Goal: Information Seeking & Learning: Learn about a topic

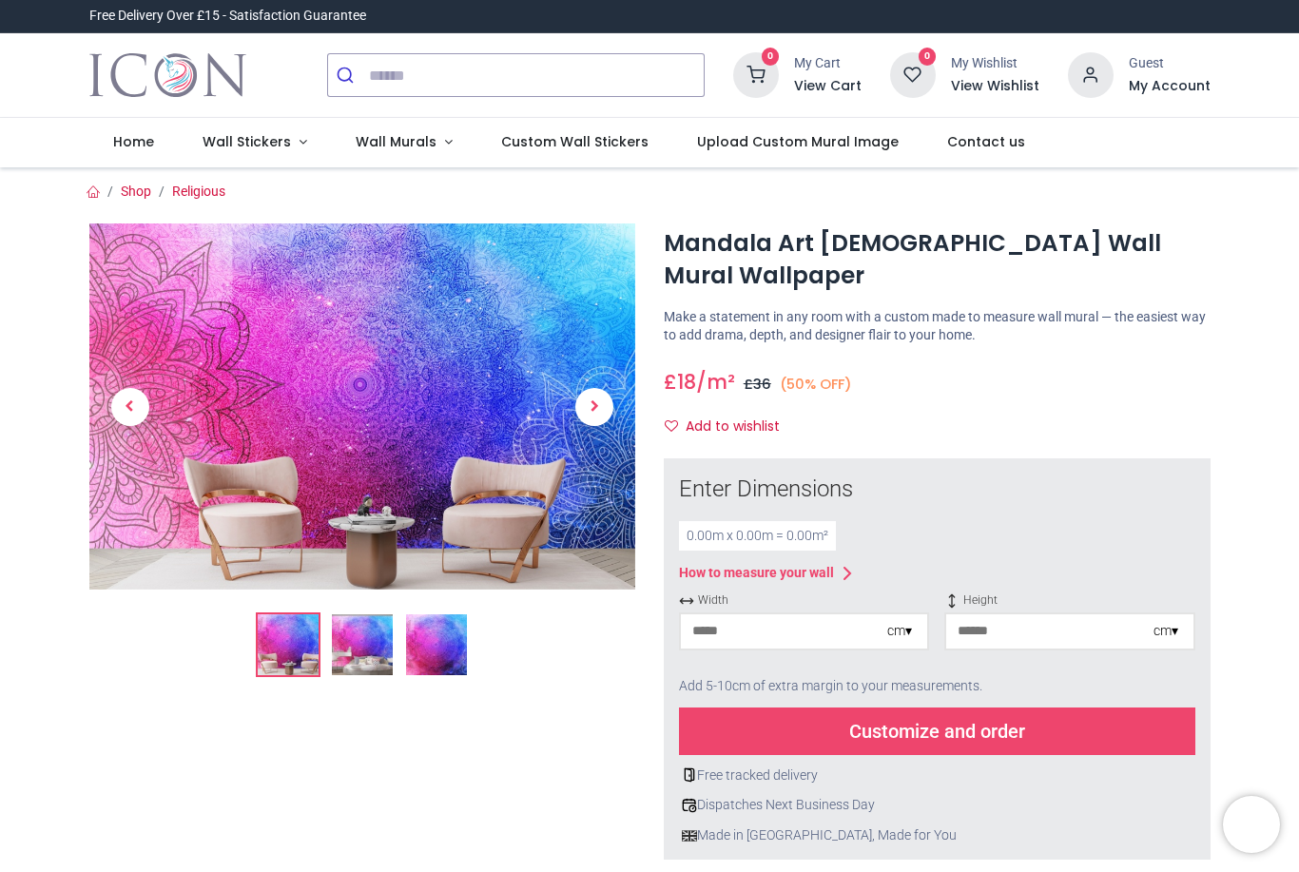
click at [376, 640] on img at bounding box center [362, 644] width 61 height 61
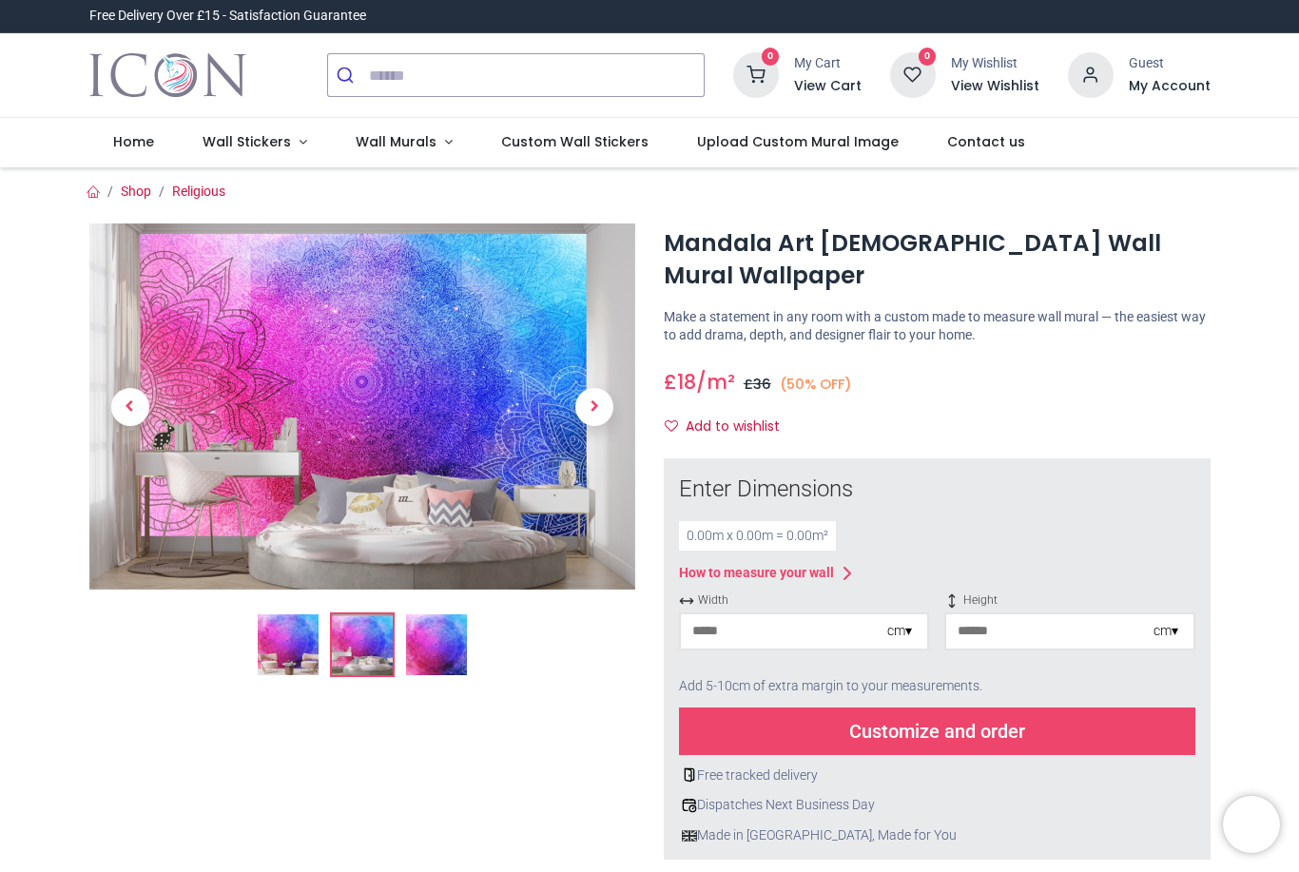
click at [464, 633] on img at bounding box center [436, 644] width 61 height 61
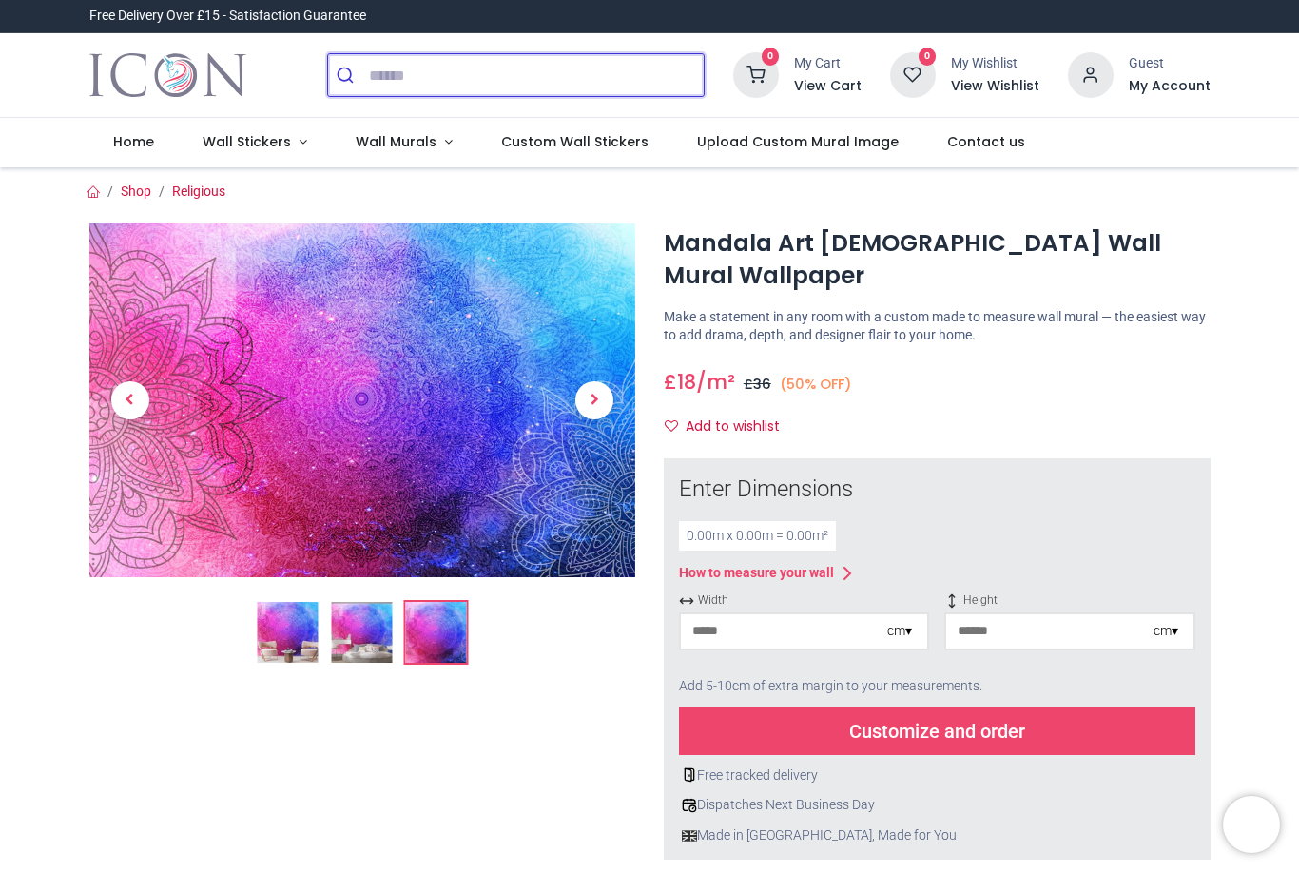
click at [516, 78] on input "search" at bounding box center [536, 75] width 335 height 42
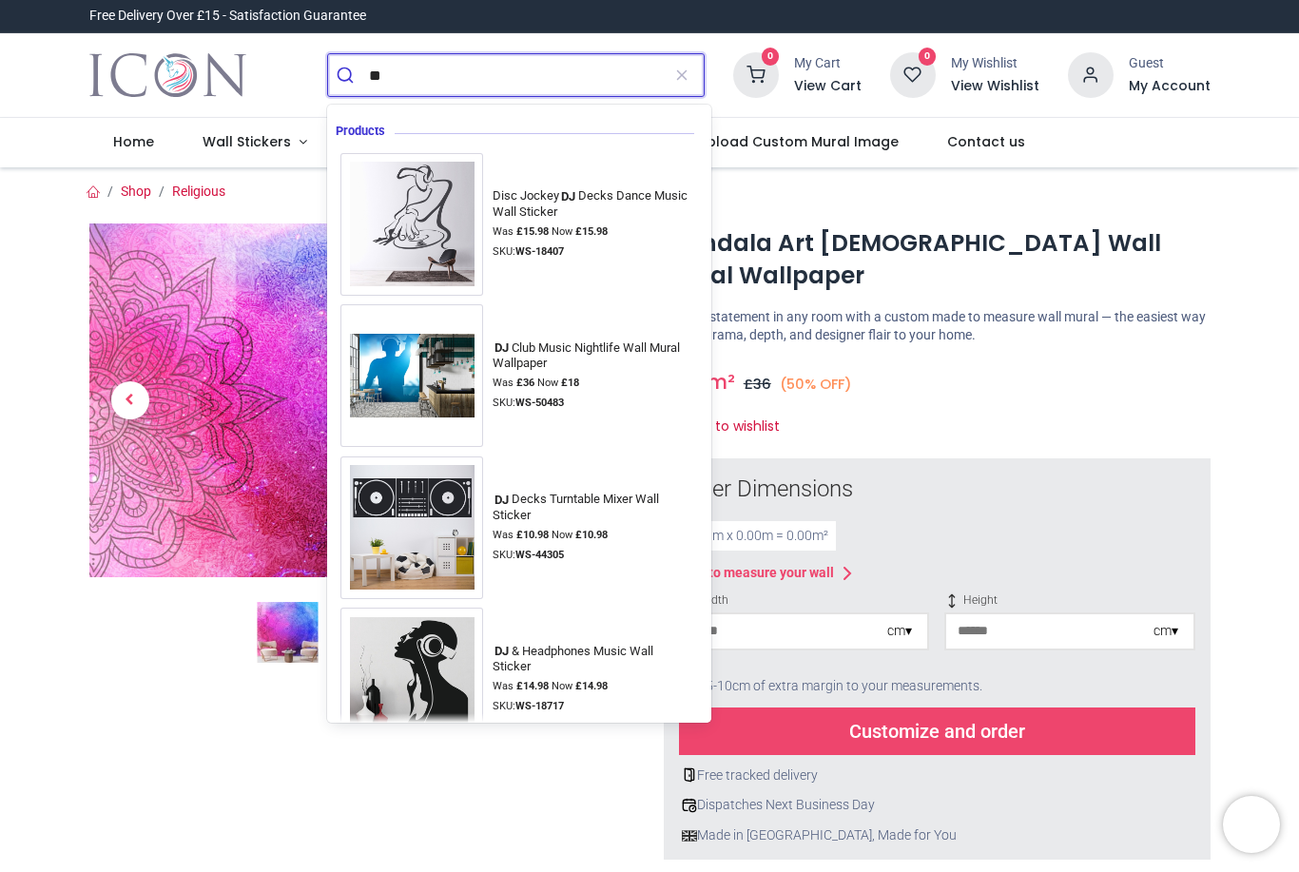
type input "**"
click at [348, 75] on button "submit" at bounding box center [348, 75] width 41 height 42
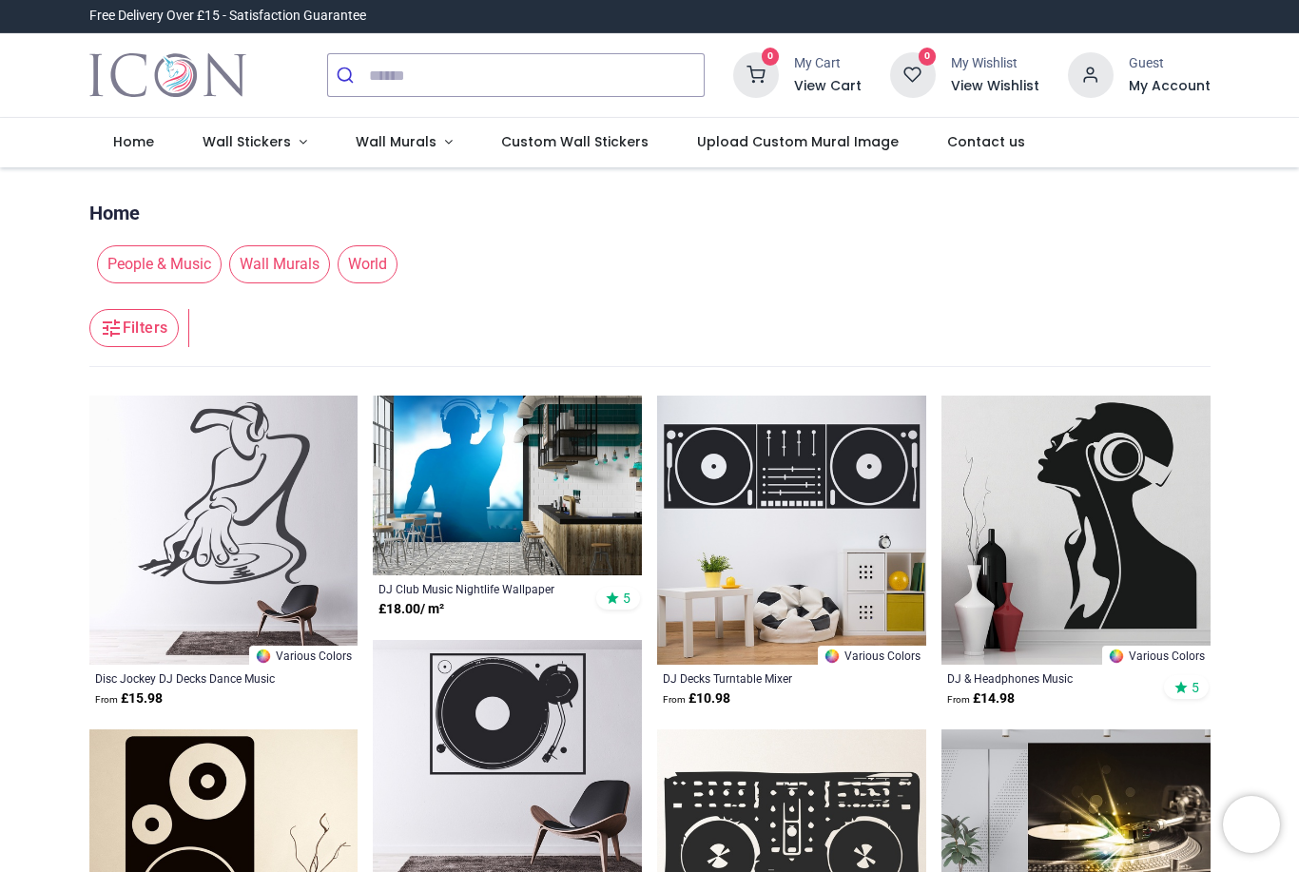
click at [292, 152] on link "Wall Stickers" at bounding box center [255, 142] width 153 height 49
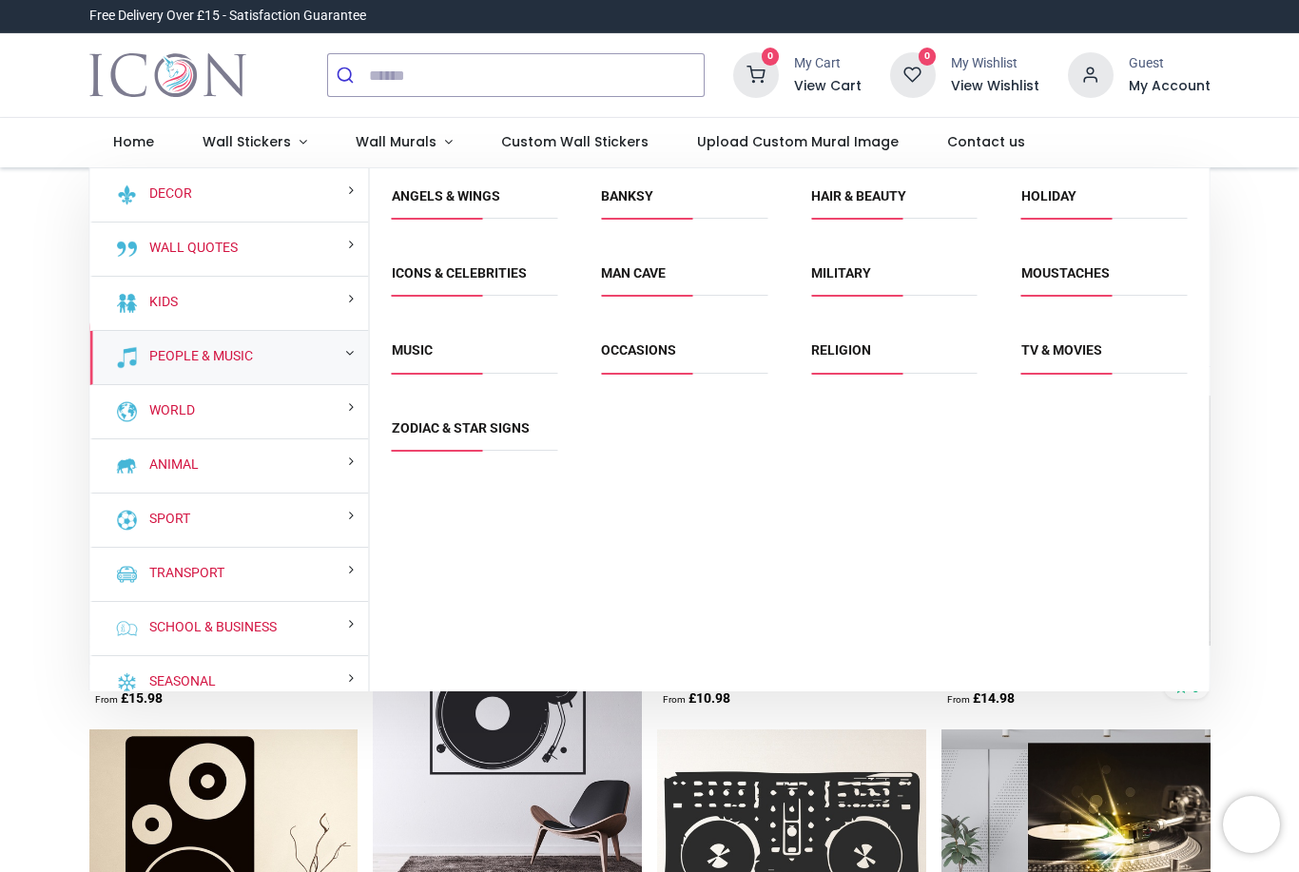
click at [335, 350] on div "People & Music" at bounding box center [229, 358] width 279 height 54
click at [653, 199] on link "Banksy" at bounding box center [627, 195] width 52 height 15
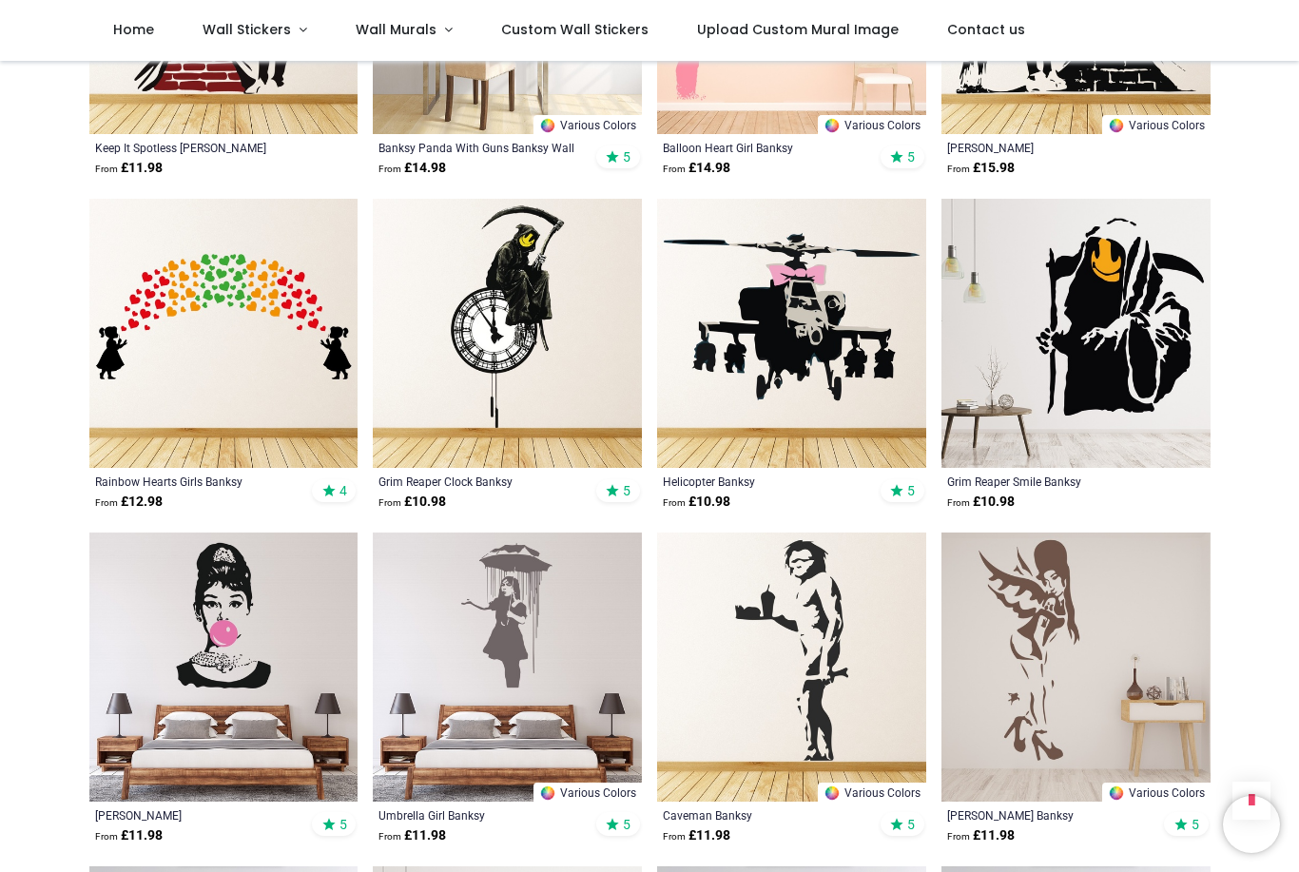
scroll to position [1228, 0]
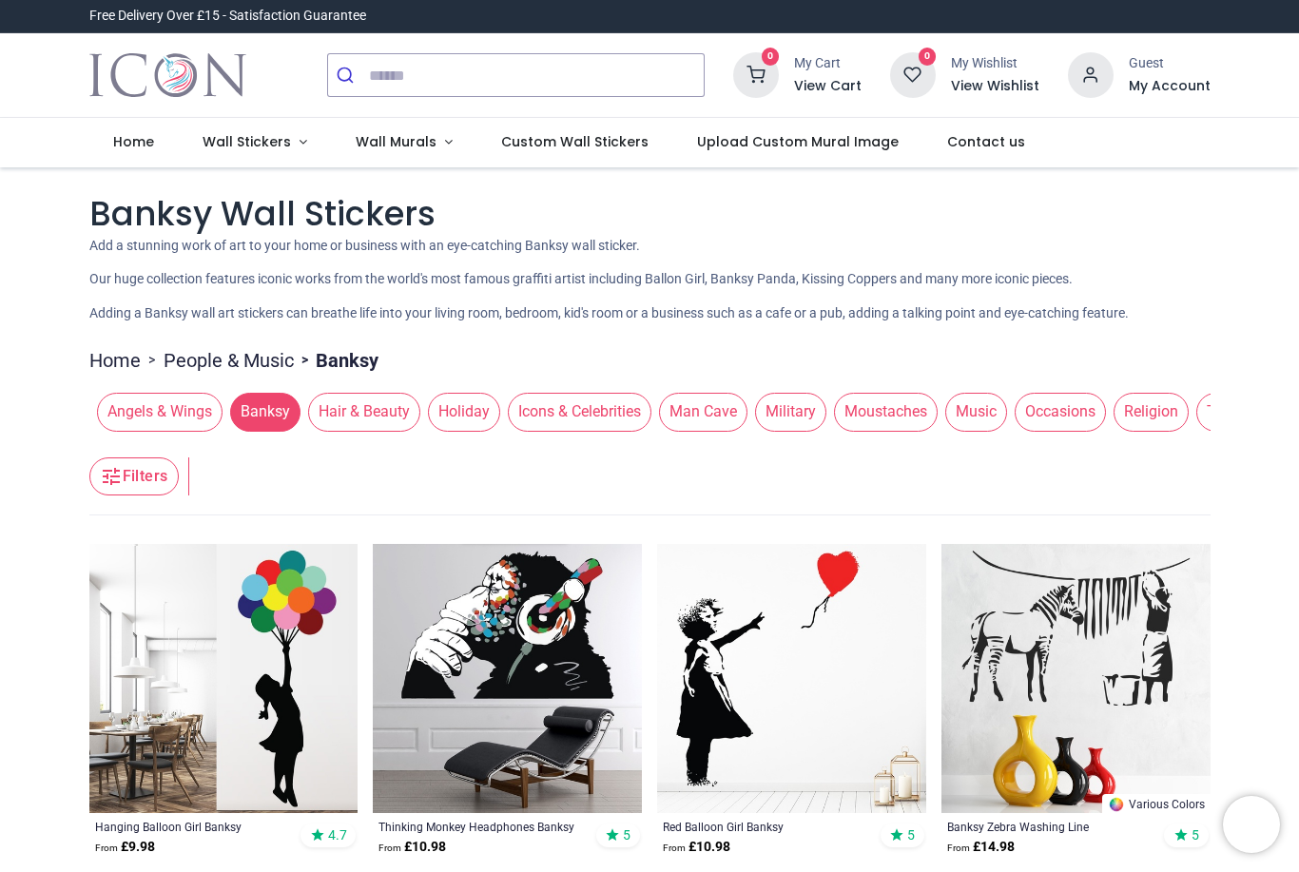
click at [256, 138] on span "Wall Stickers" at bounding box center [247, 141] width 88 height 19
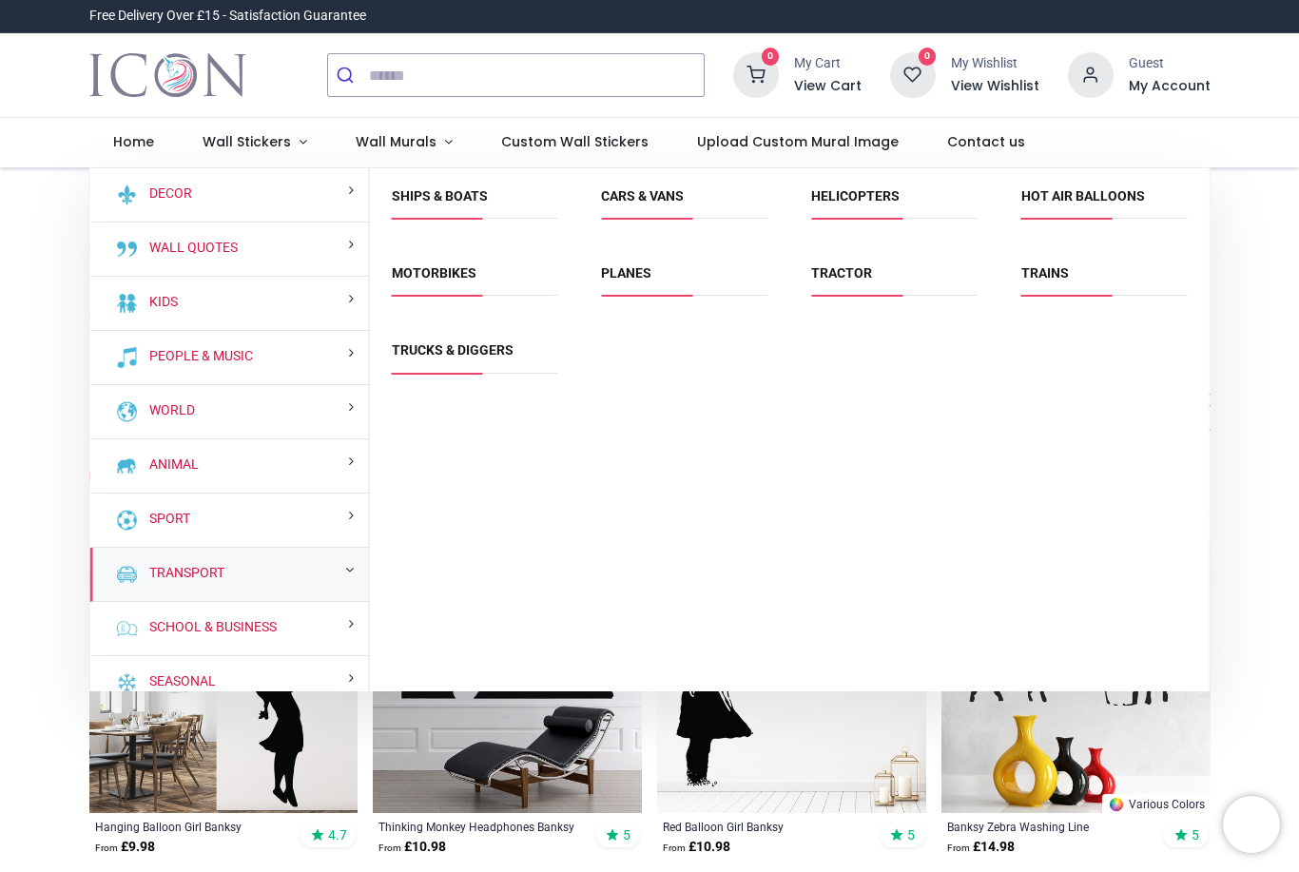
click at [181, 570] on link "Transport" at bounding box center [183, 573] width 83 height 19
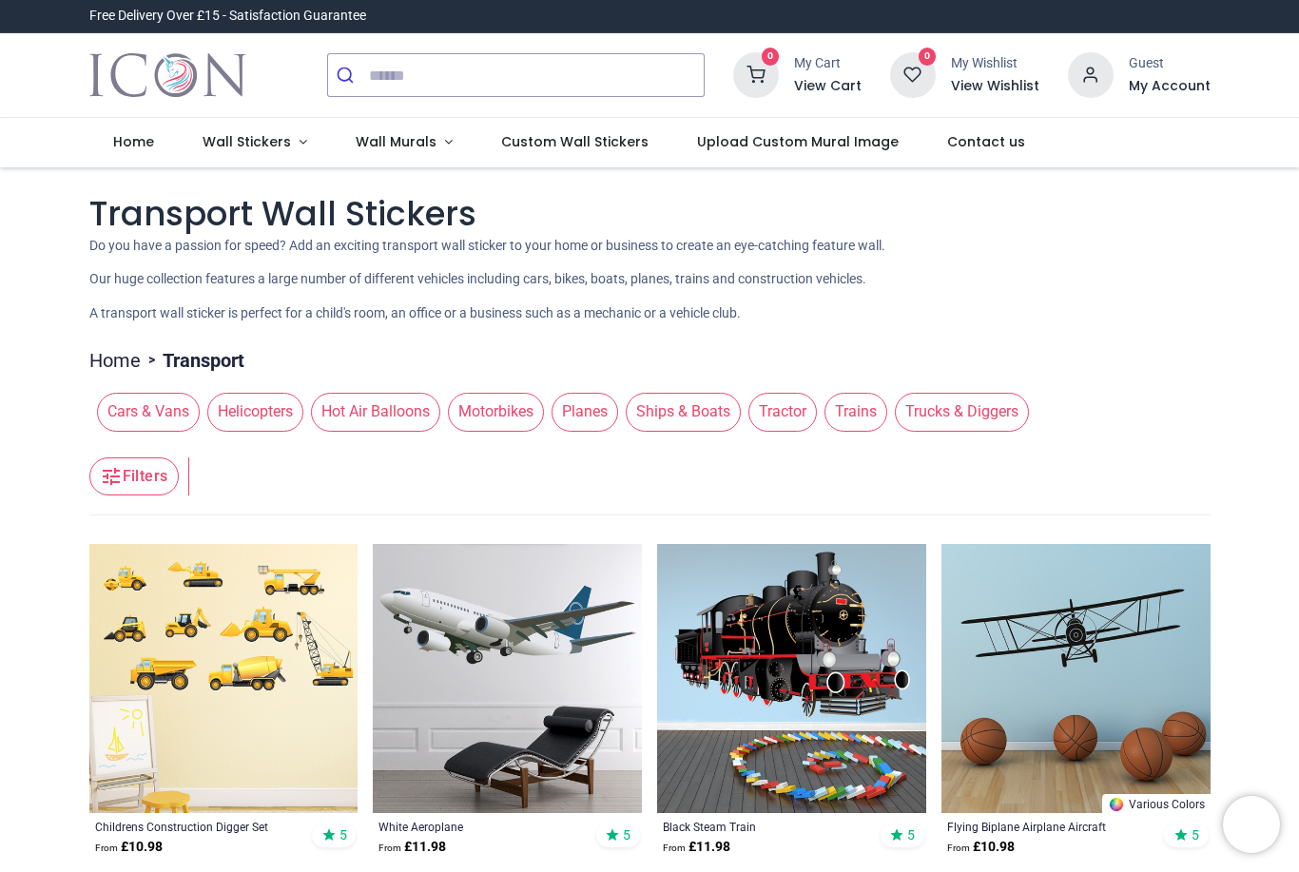
click at [126, 412] on span "Cars & Vans" at bounding box center [148, 412] width 103 height 38
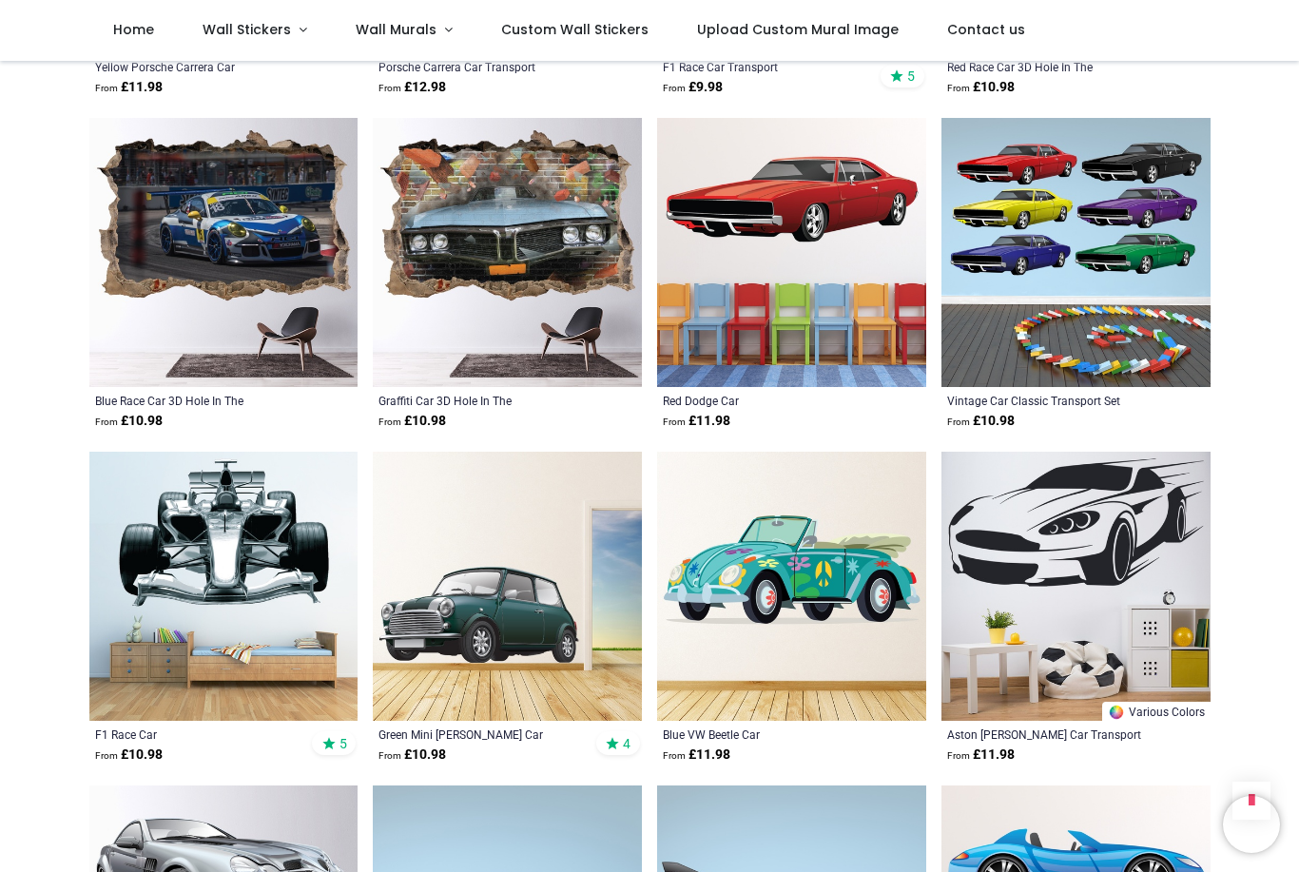
scroll to position [2655, 0]
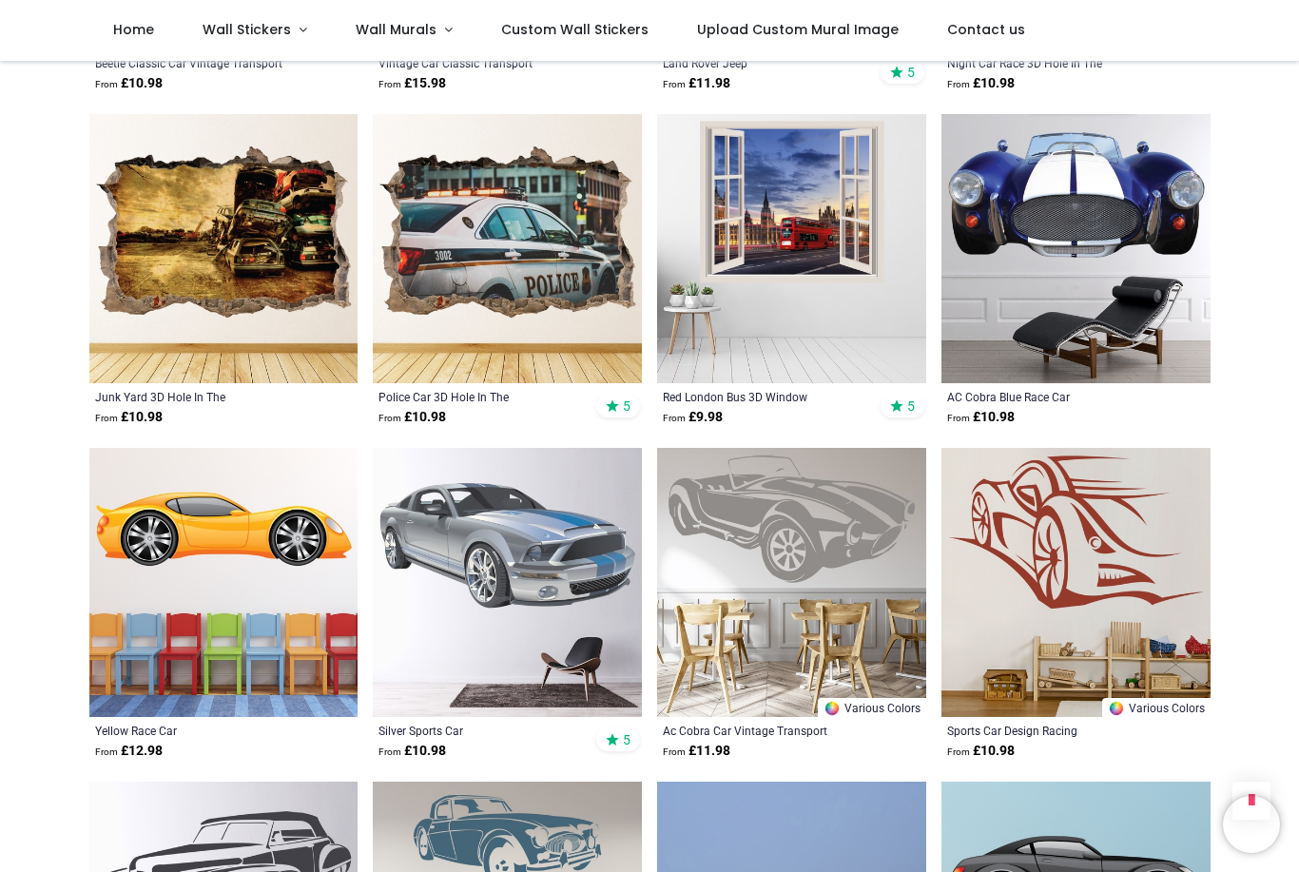
scroll to position [7980, 0]
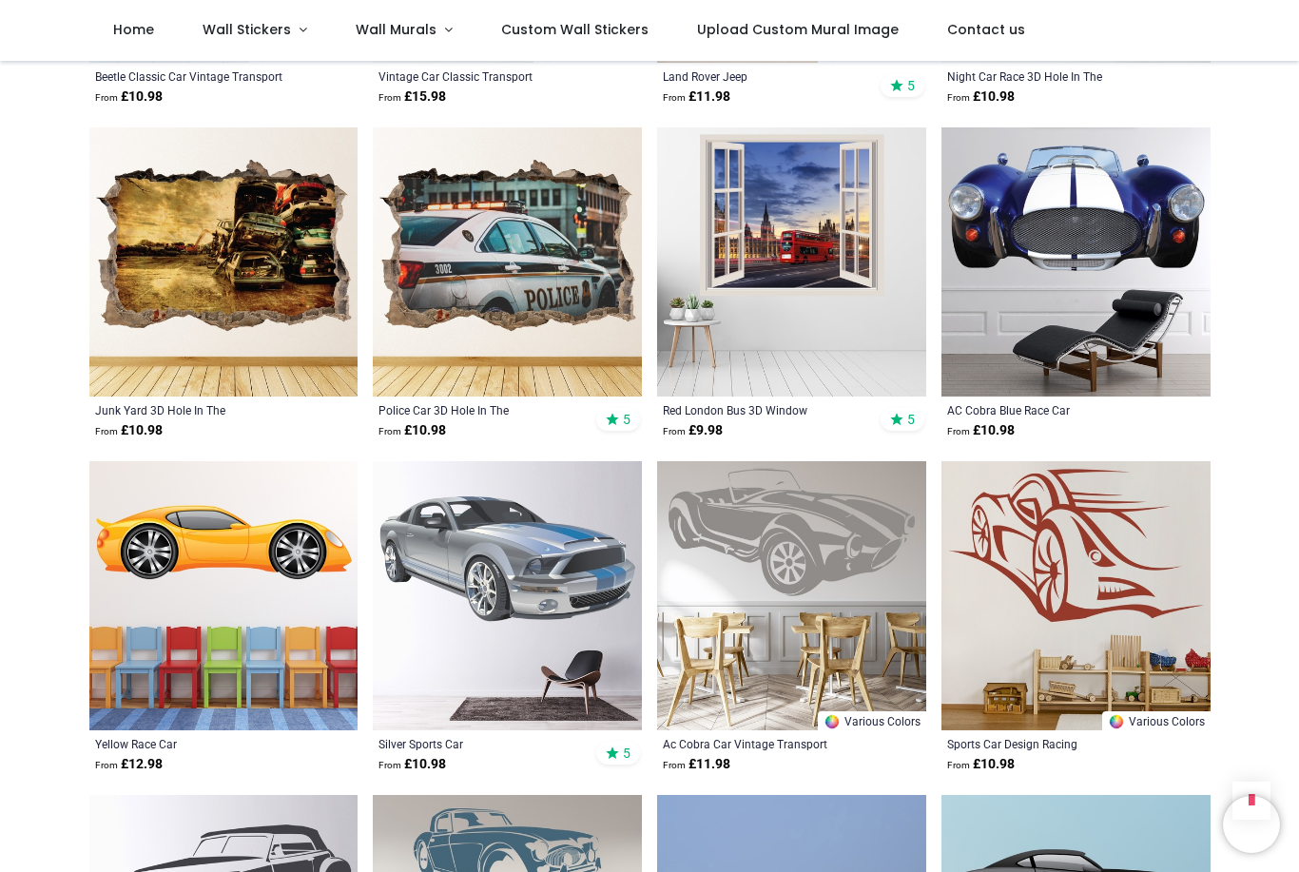
click at [370, 22] on span "Wall Murals" at bounding box center [396, 29] width 81 height 19
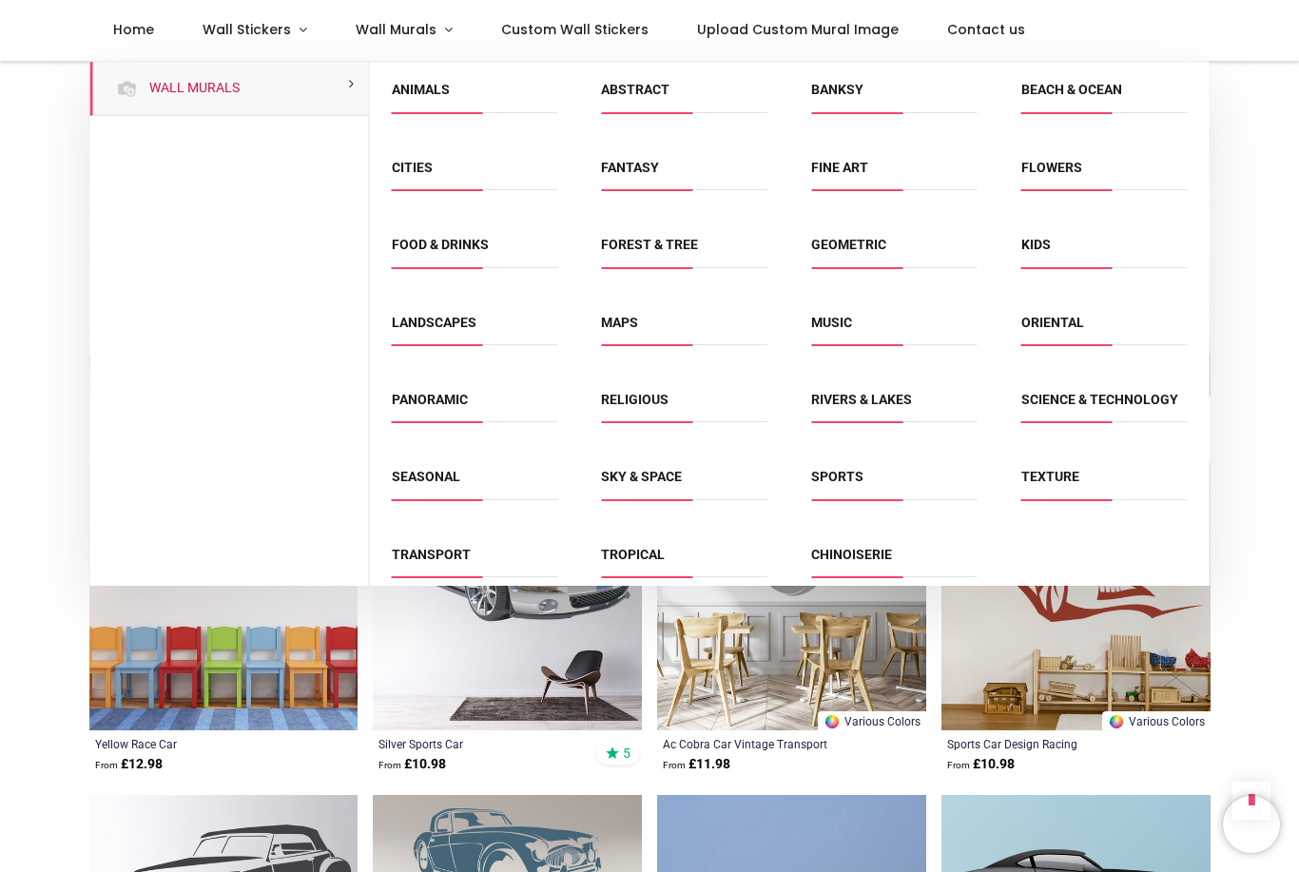
click at [1063, 320] on link "Oriental" at bounding box center [1052, 322] width 63 height 15
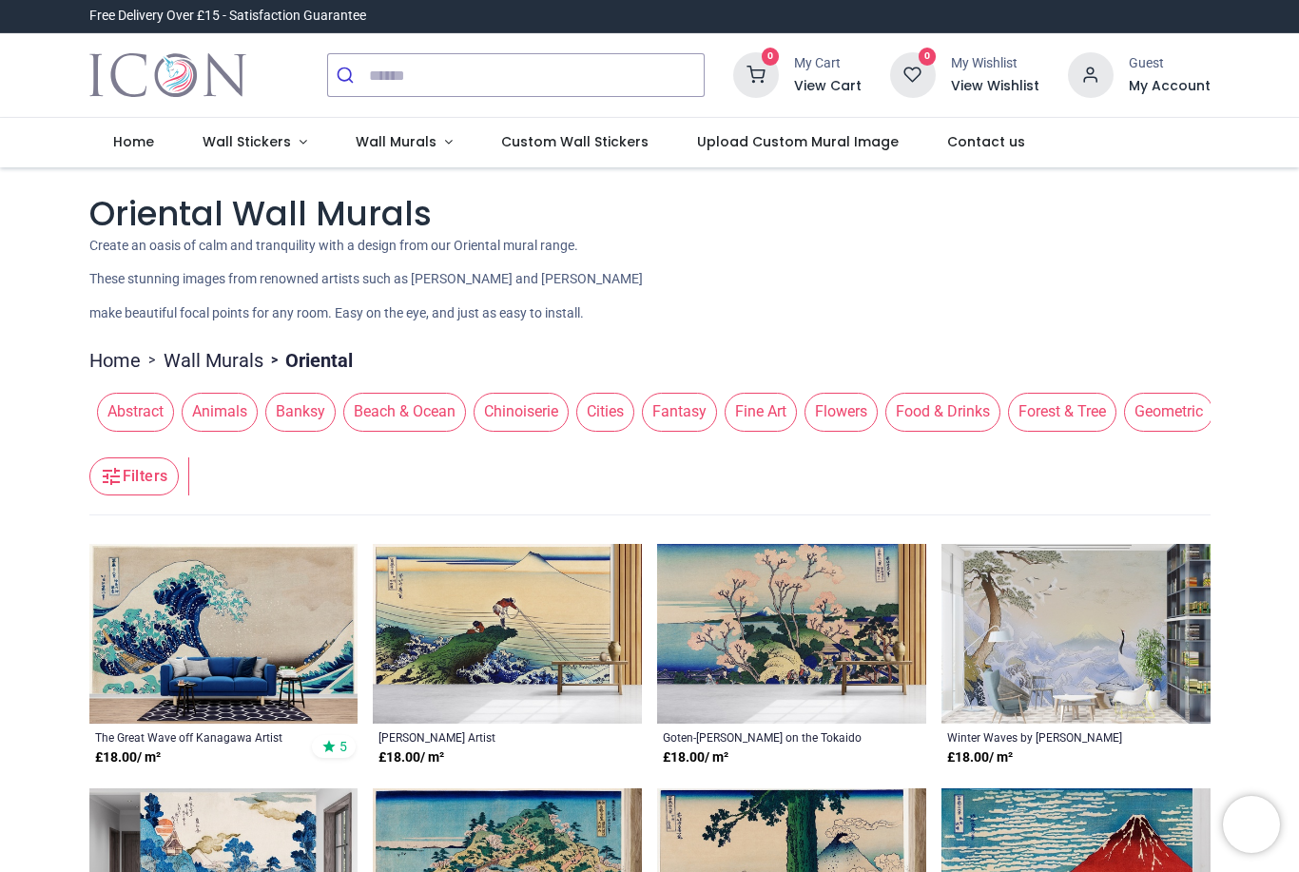
click at [434, 145] on link "Wall Murals" at bounding box center [403, 142] width 145 height 49
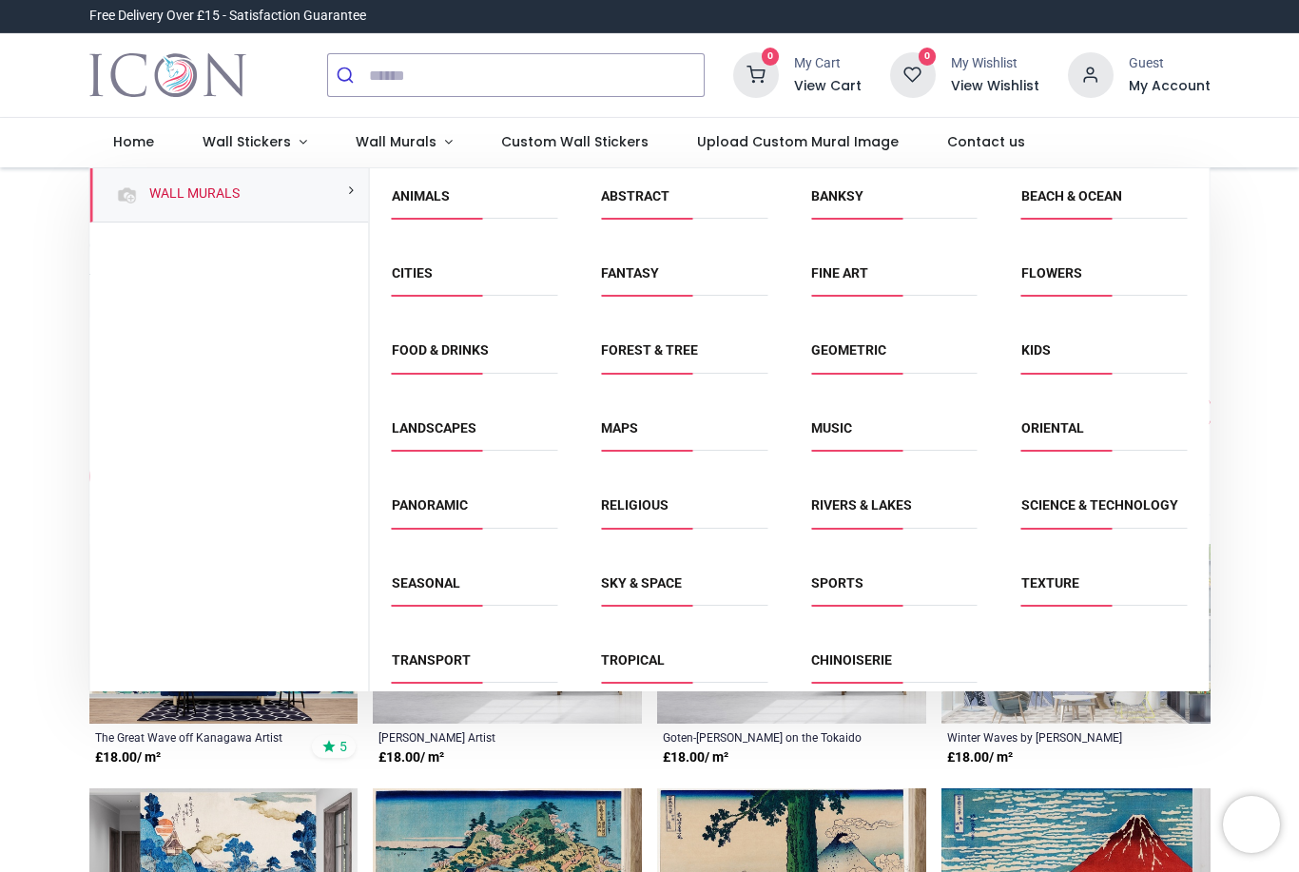
click at [467, 433] on link "Landscapes" at bounding box center [434, 427] width 85 height 15
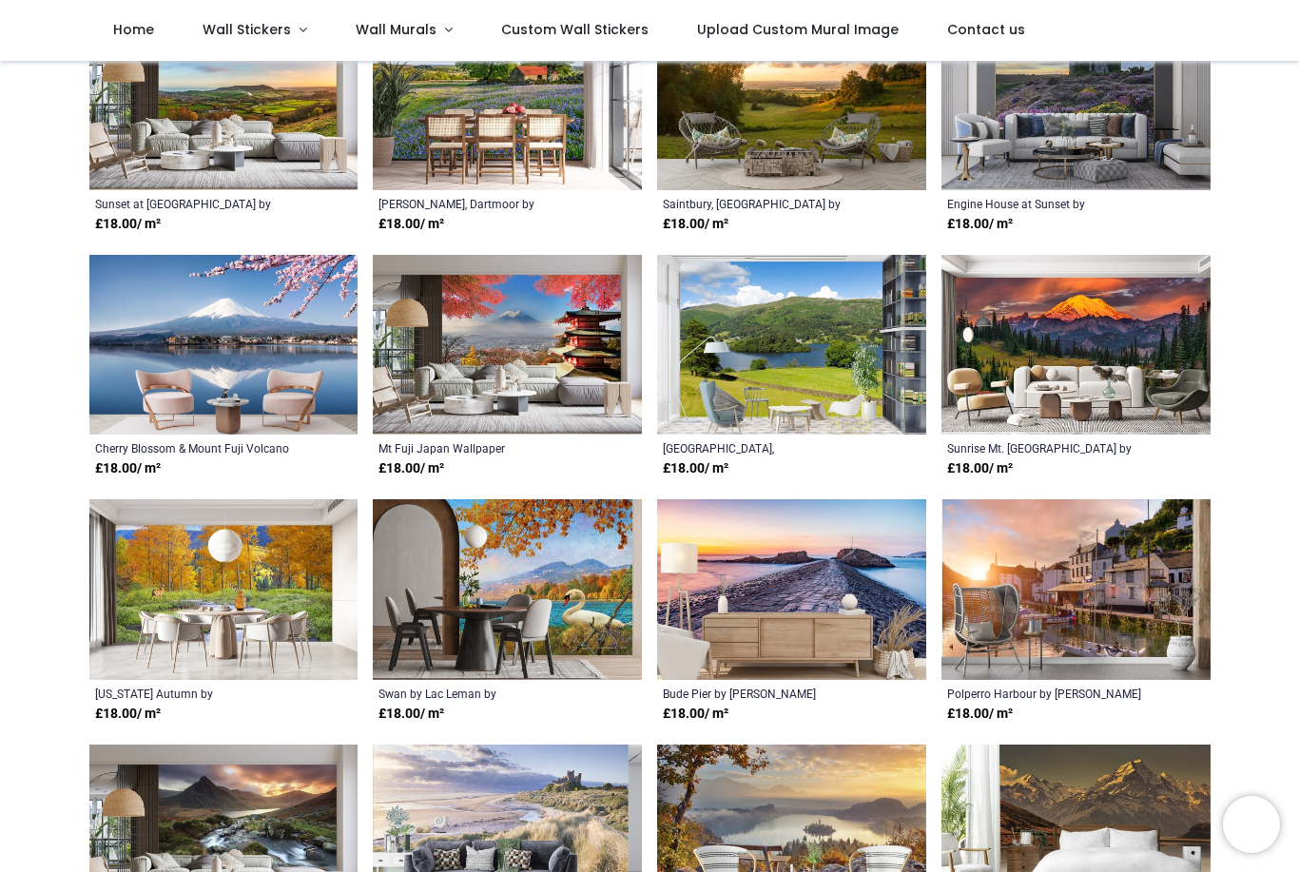
scroll to position [675, 0]
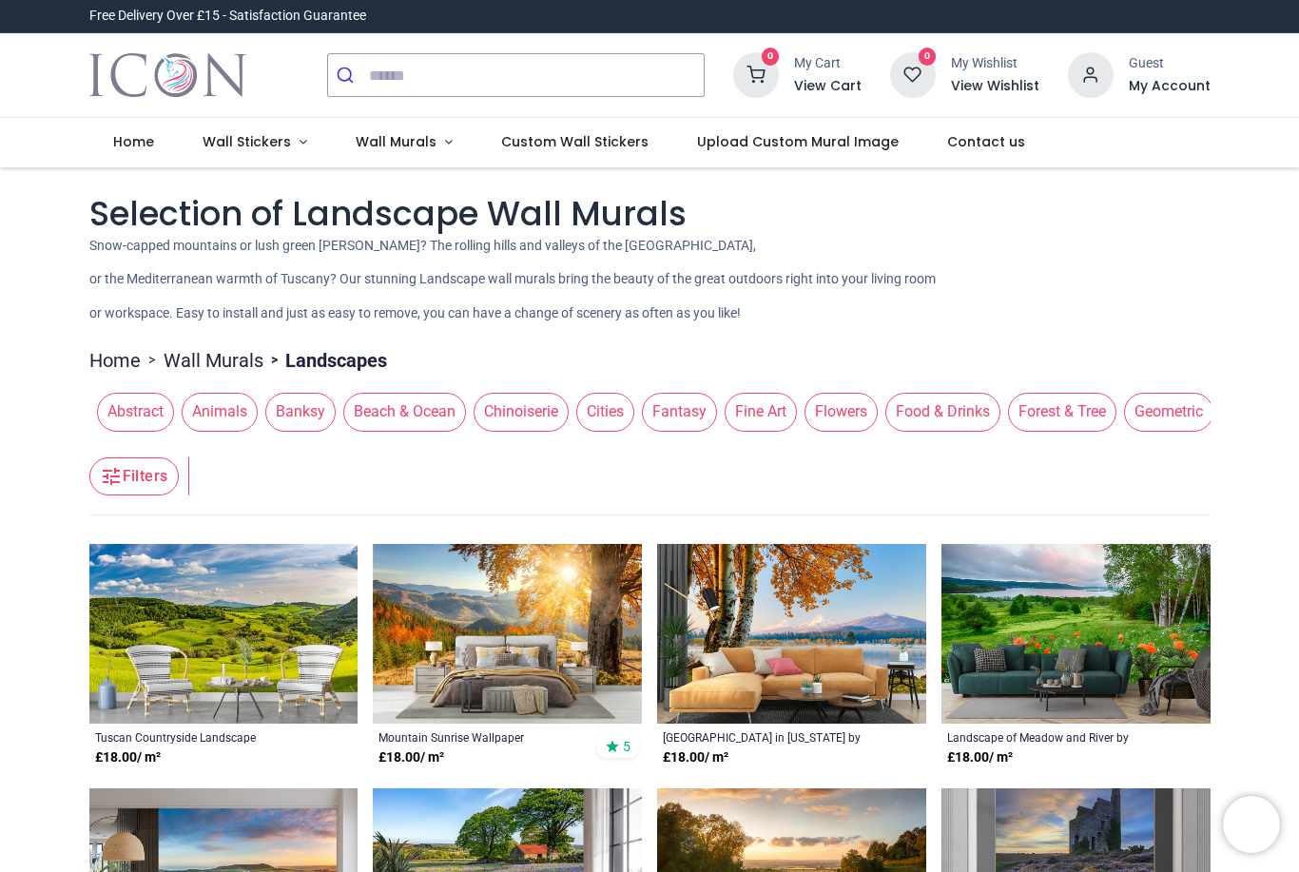
click at [412, 129] on link "Wall Murals" at bounding box center [403, 142] width 145 height 49
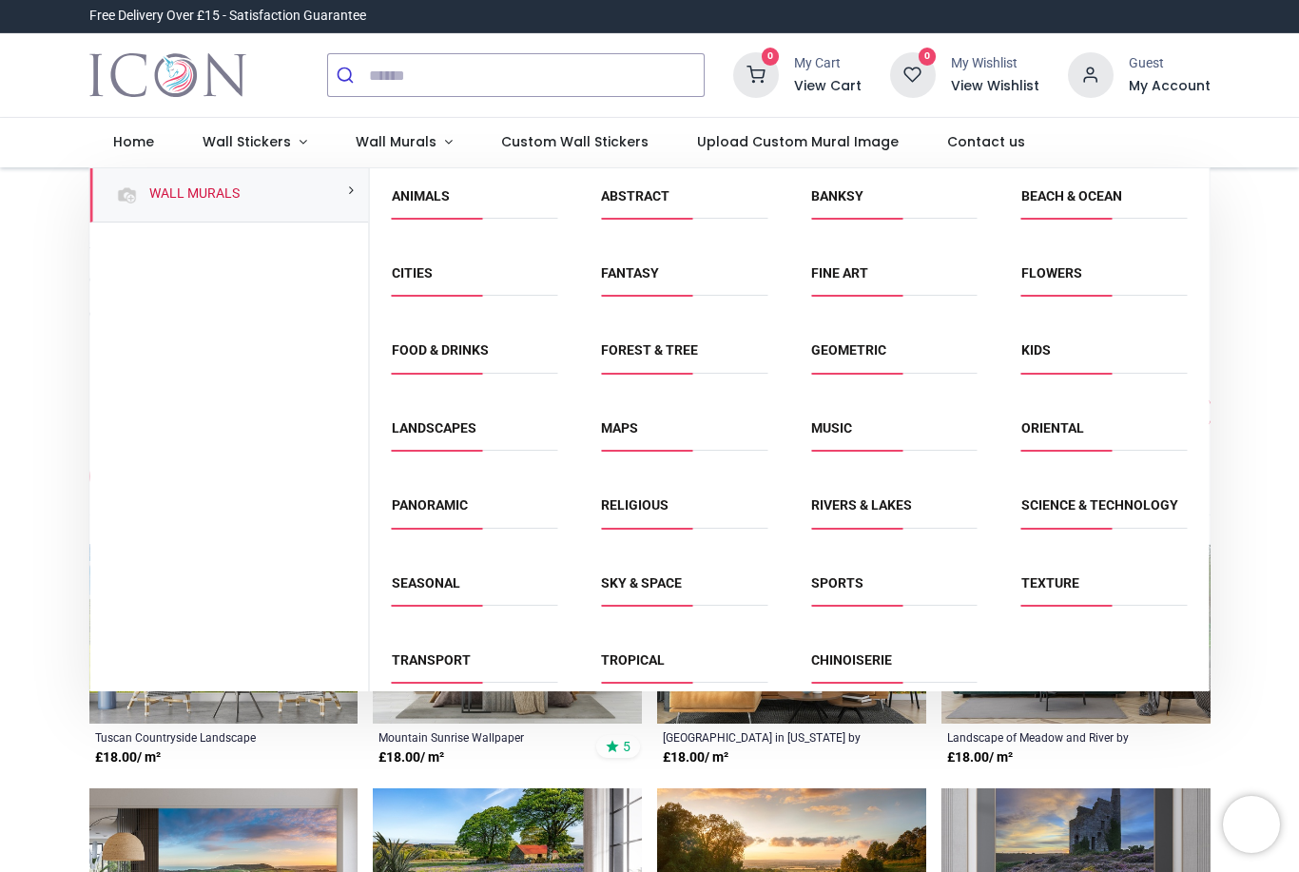
click at [648, 584] on li "Sky & Space" at bounding box center [684, 591] width 182 height 43
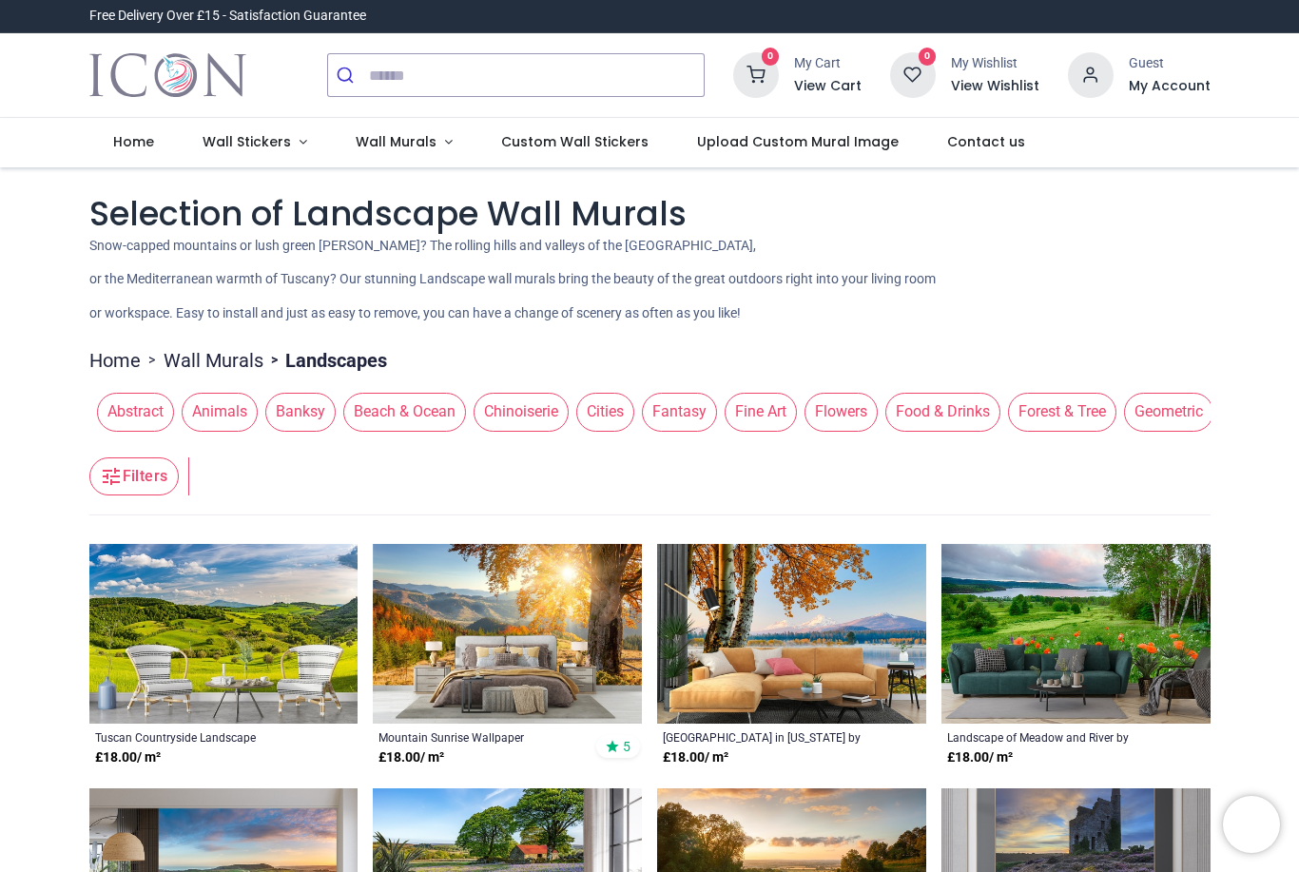
click at [409, 158] on link "Wall Murals" at bounding box center [403, 142] width 145 height 49
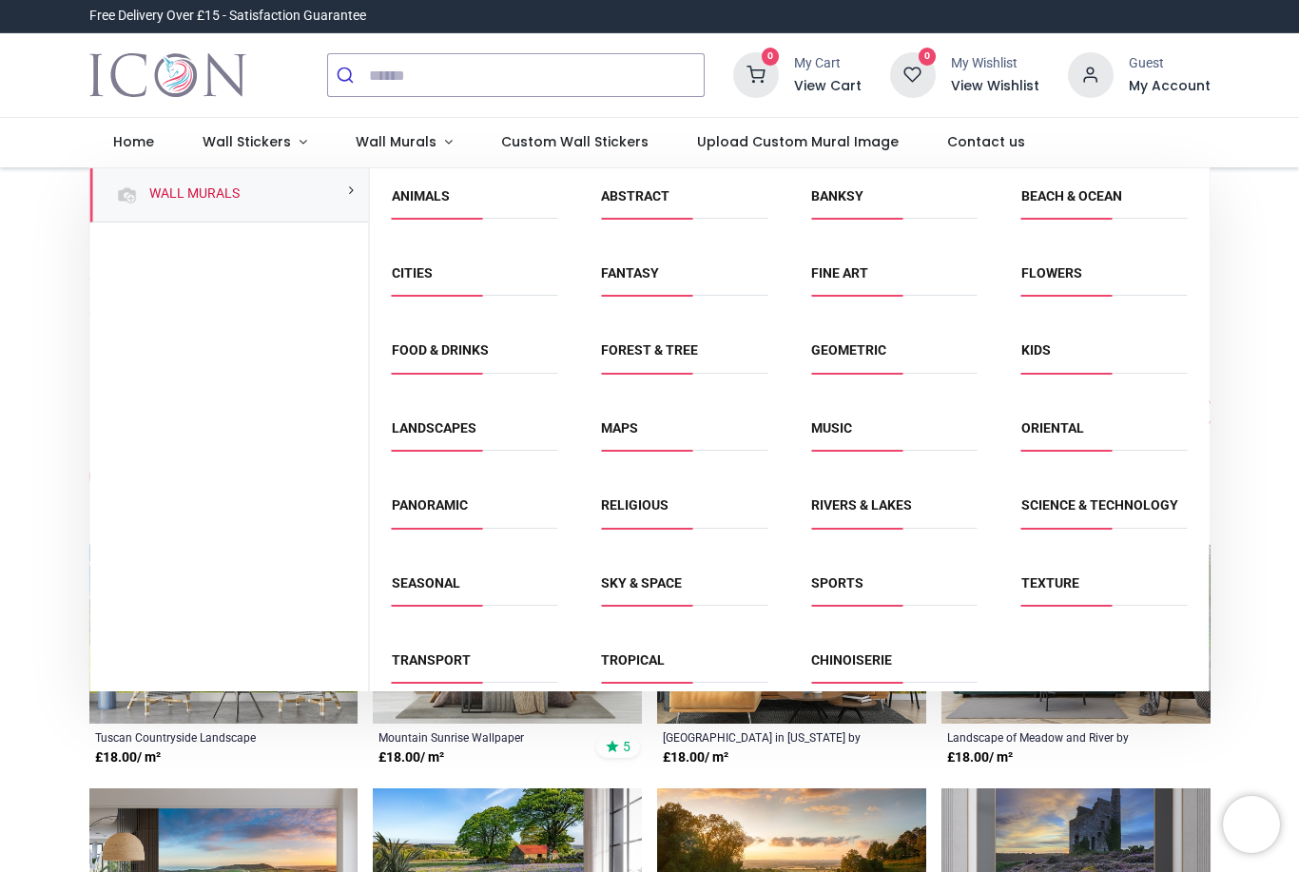
click at [639, 590] on link "Sky & Space" at bounding box center [641, 582] width 81 height 15
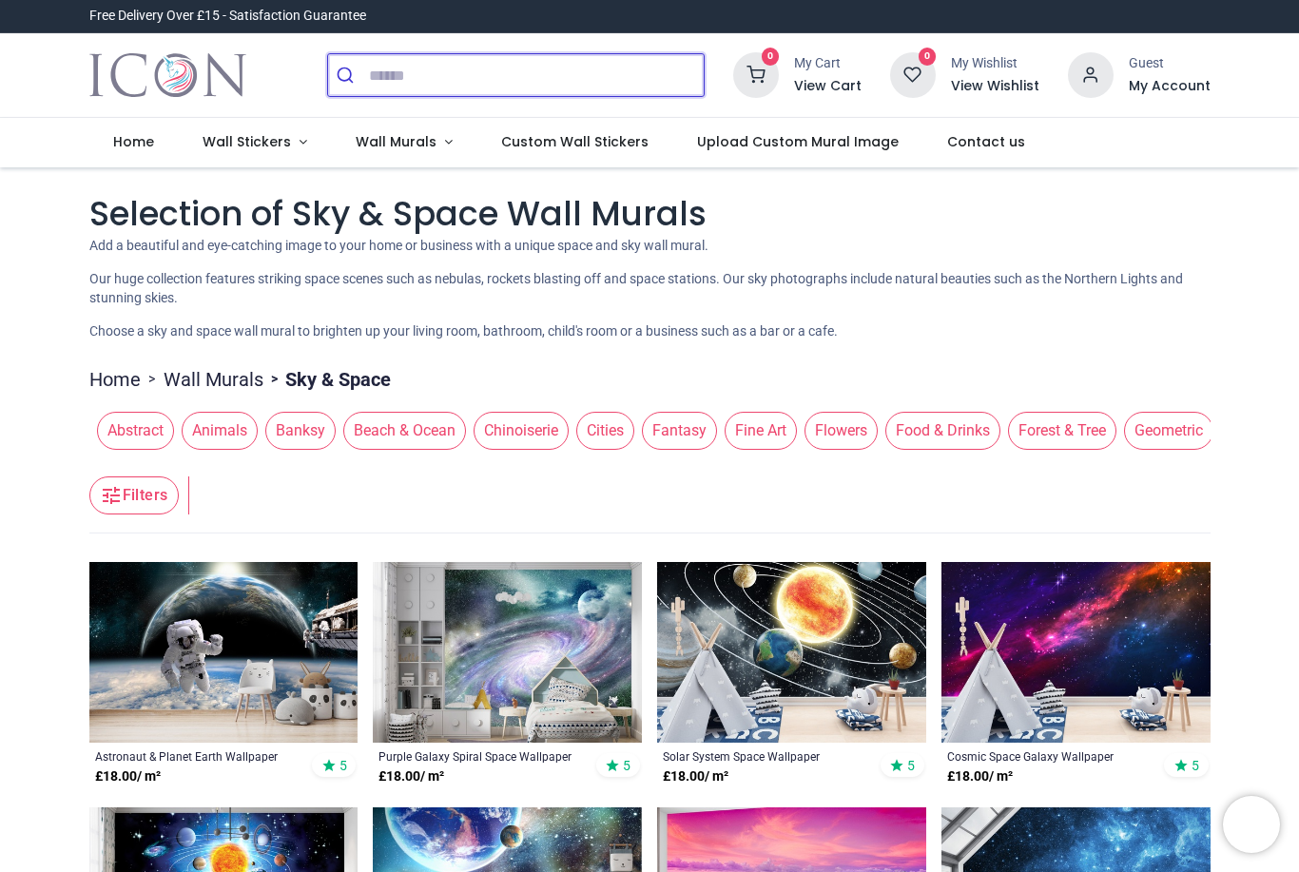
click at [652, 58] on input "search" at bounding box center [536, 75] width 335 height 42
click at [444, 120] on link "Wall Murals" at bounding box center [403, 142] width 145 height 49
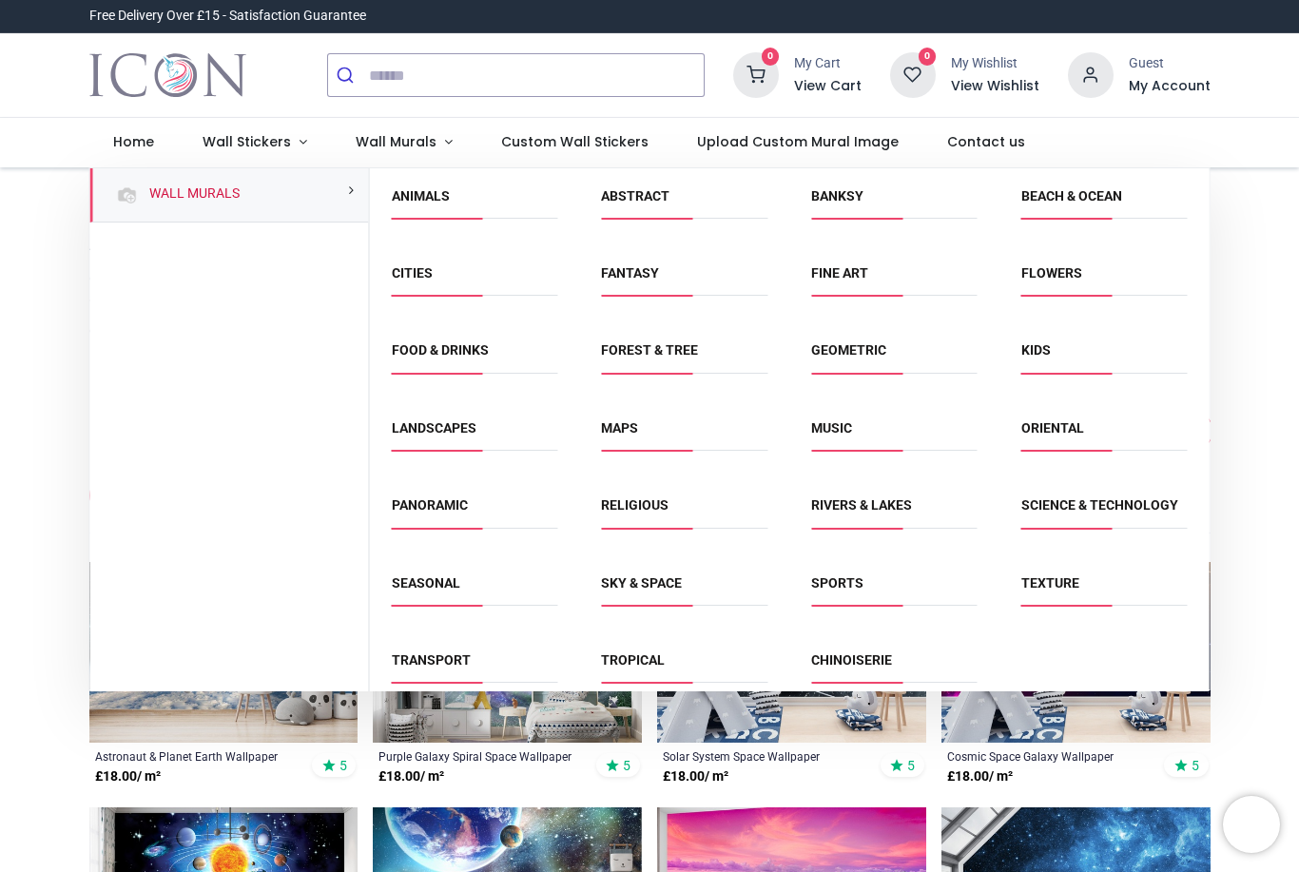
click at [442, 137] on link "Wall Murals" at bounding box center [403, 142] width 145 height 49
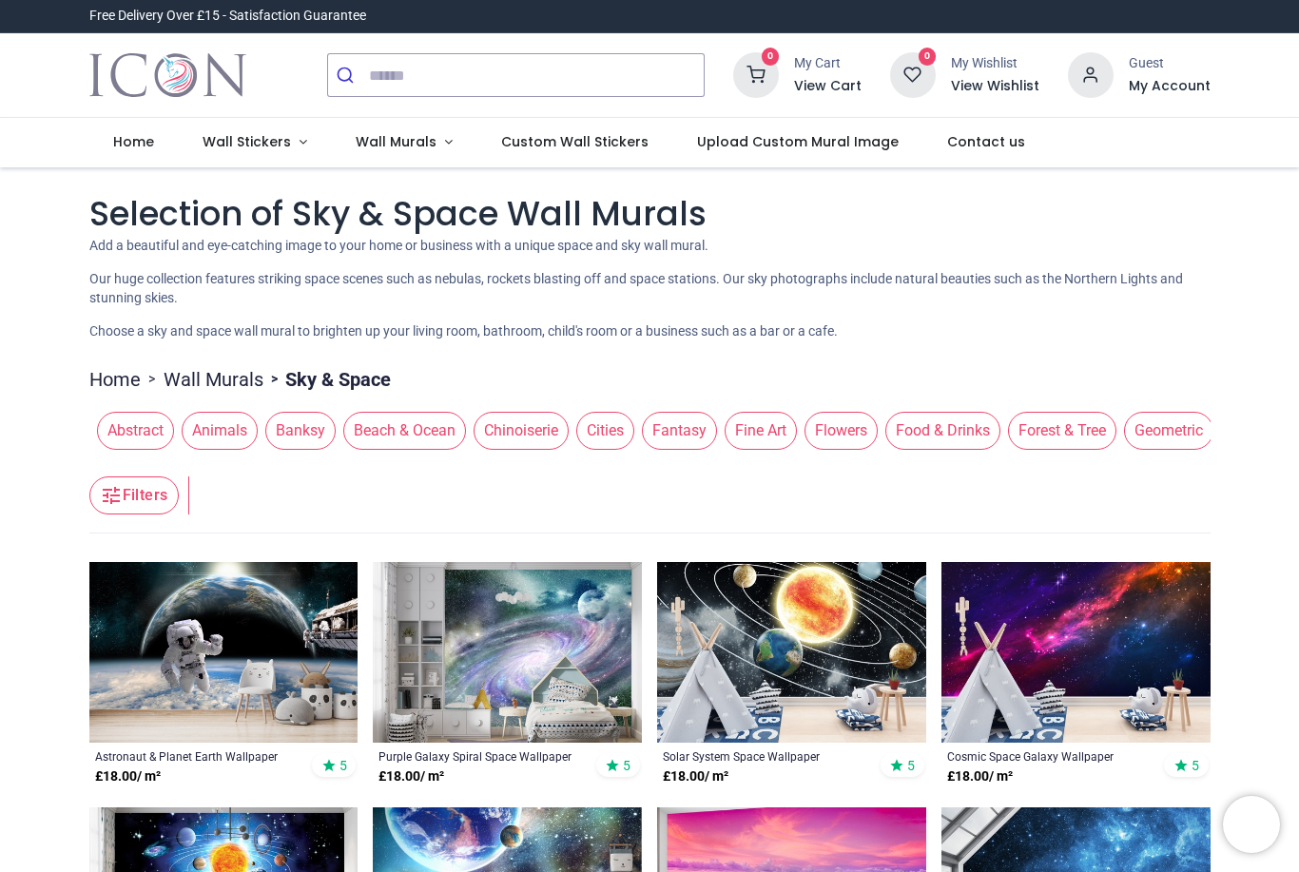
click at [442, 143] on link "Wall Murals" at bounding box center [403, 142] width 145 height 49
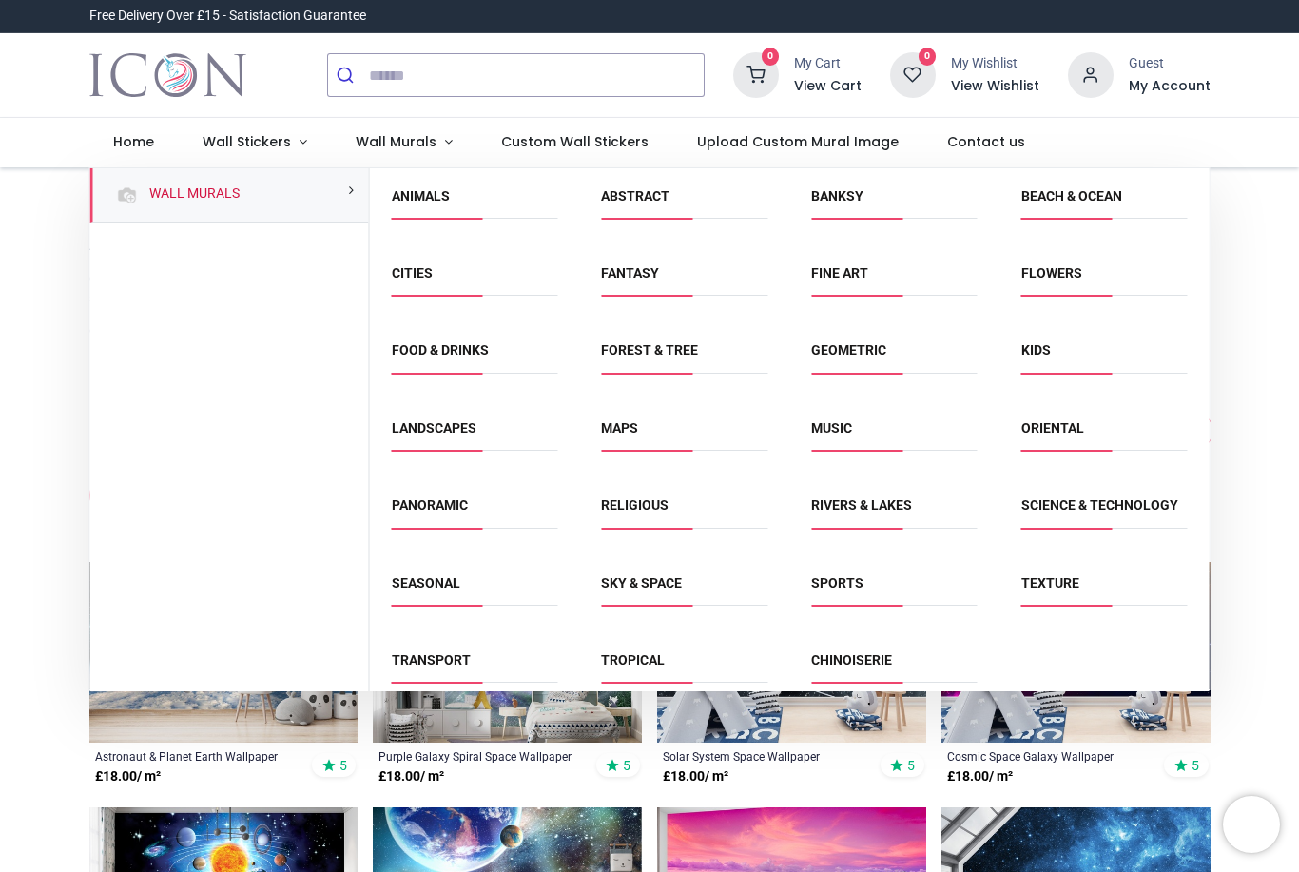
click at [659, 503] on link "Religious" at bounding box center [635, 504] width 68 height 15
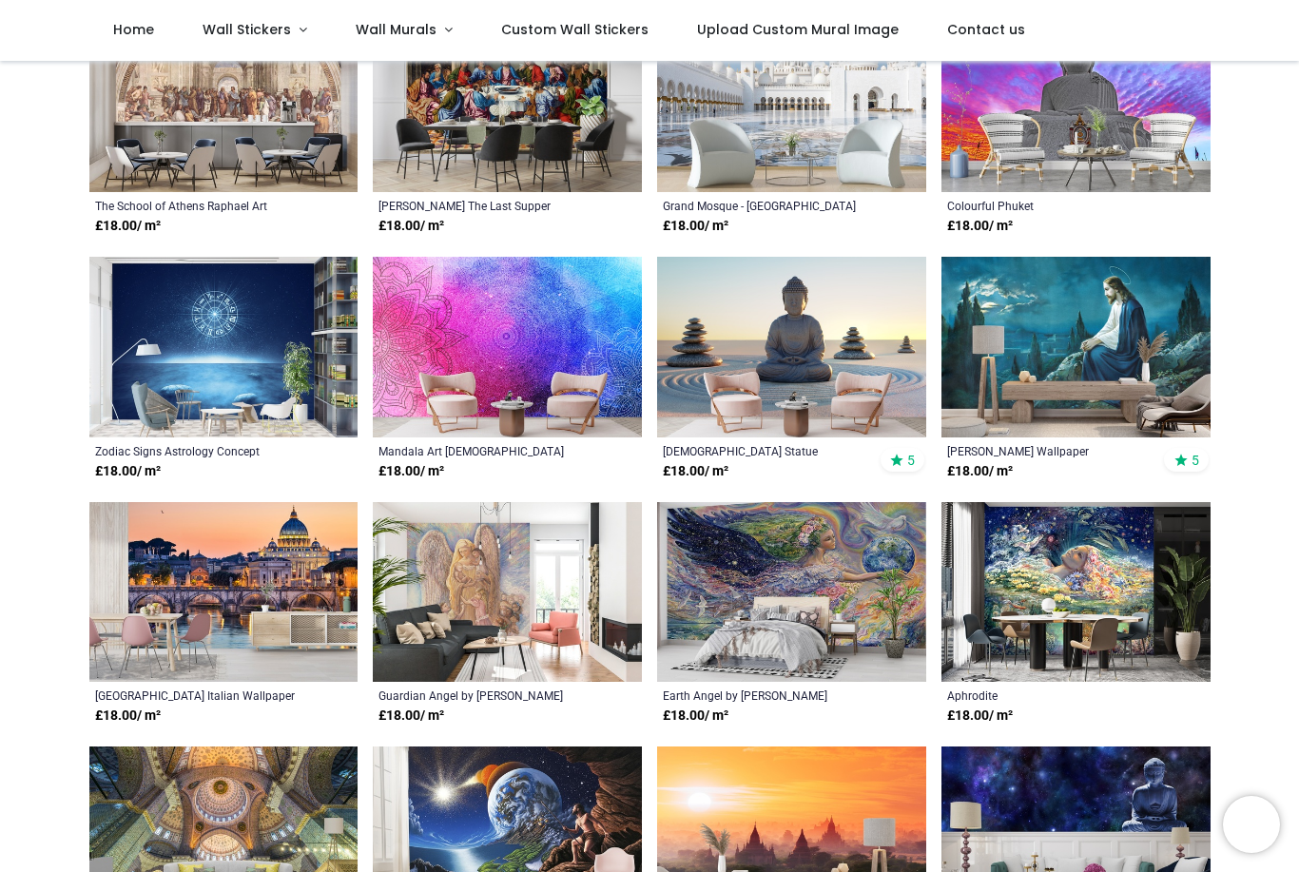
scroll to position [683, 0]
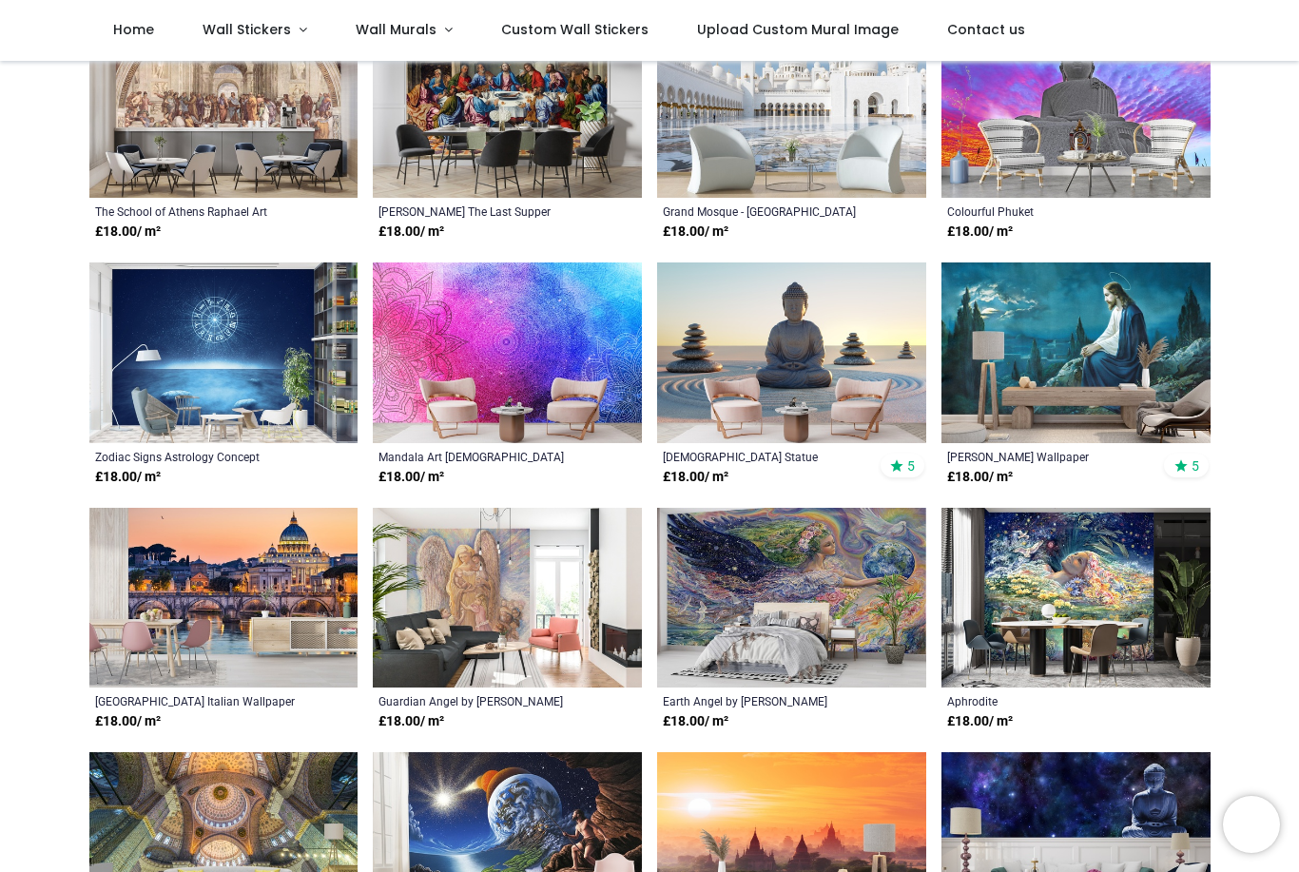
click at [553, 319] on img at bounding box center [507, 352] width 269 height 180
click at [551, 319] on img at bounding box center [507, 352] width 269 height 180
click at [533, 316] on img at bounding box center [507, 352] width 269 height 180
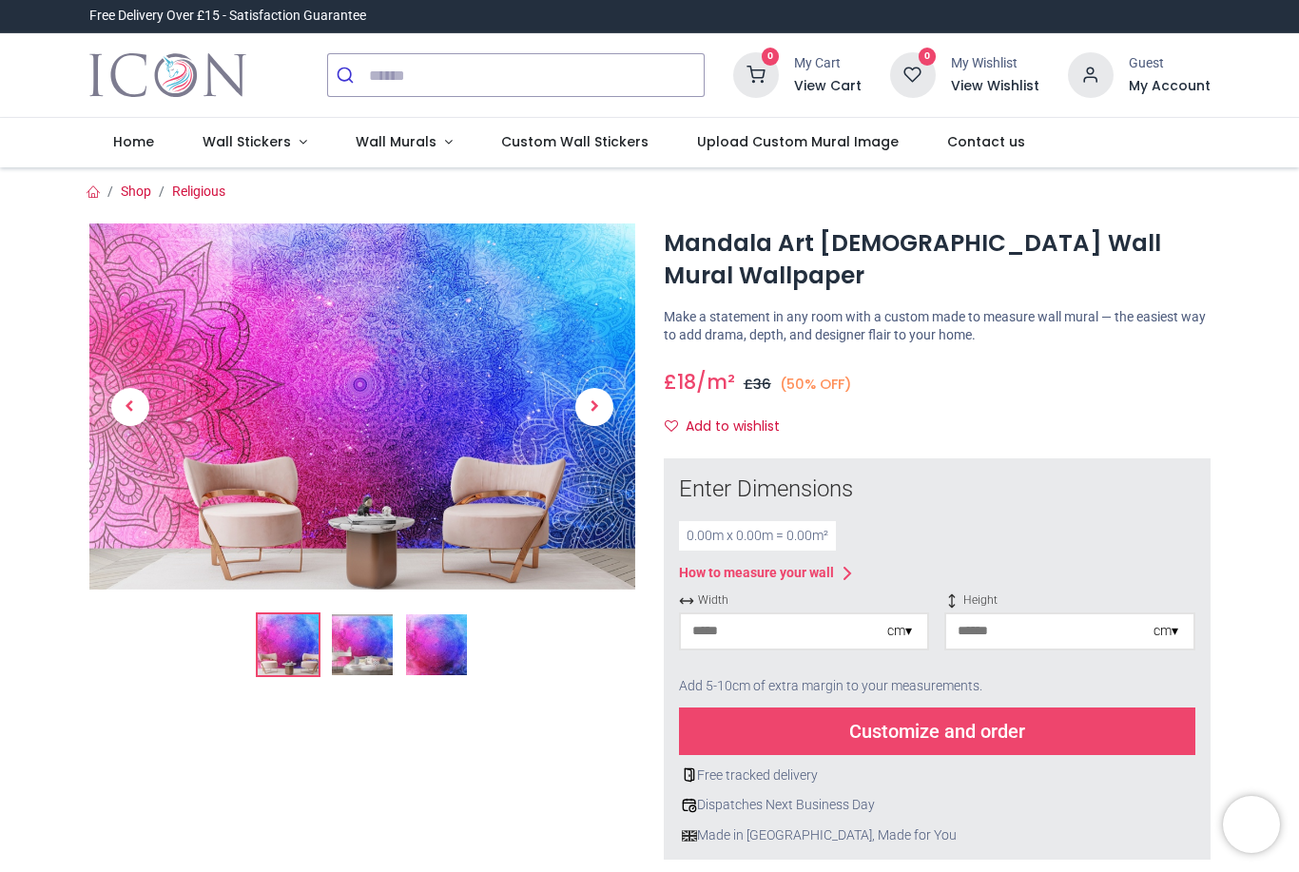
click at [446, 631] on img at bounding box center [436, 644] width 61 height 61
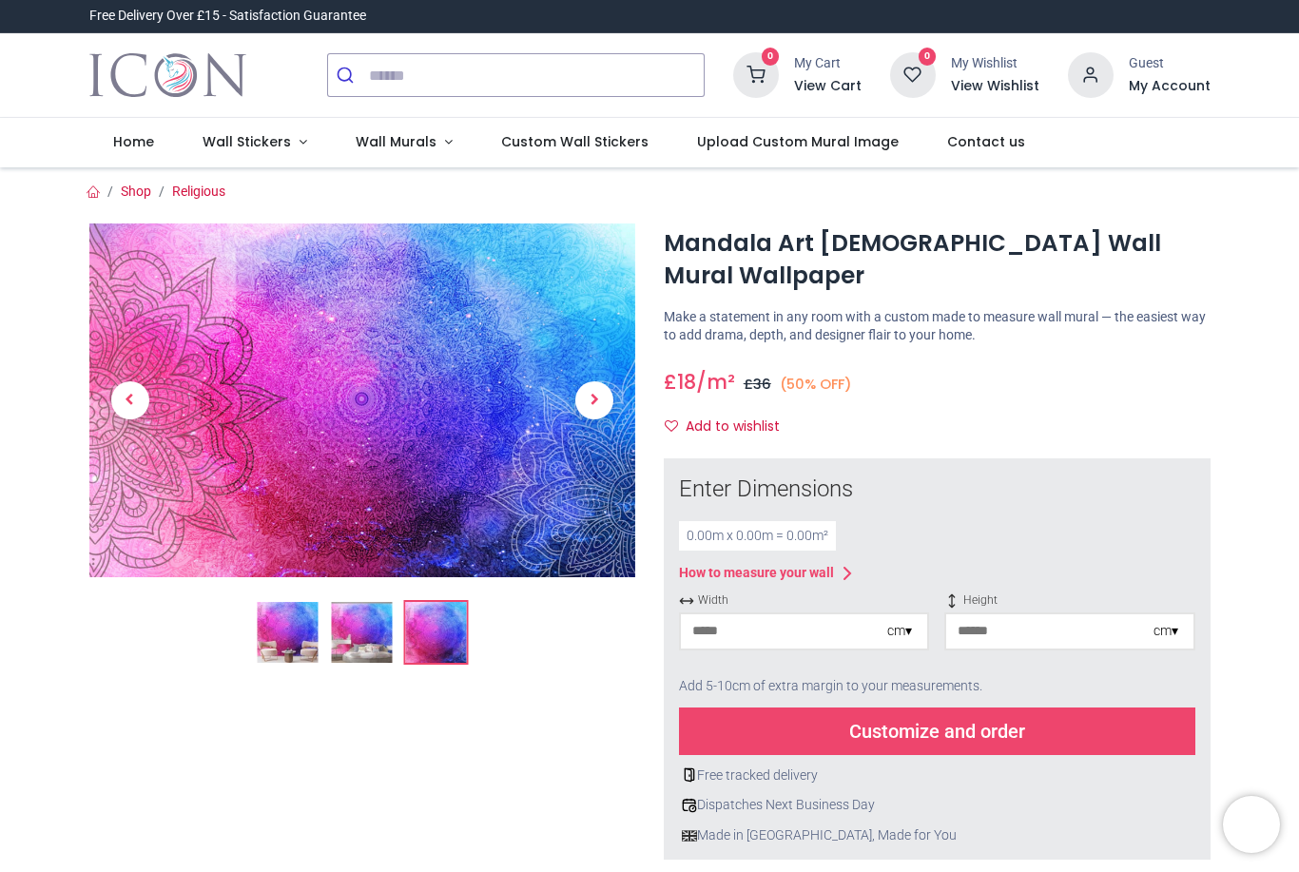
click at [363, 635] on img at bounding box center [361, 632] width 61 height 61
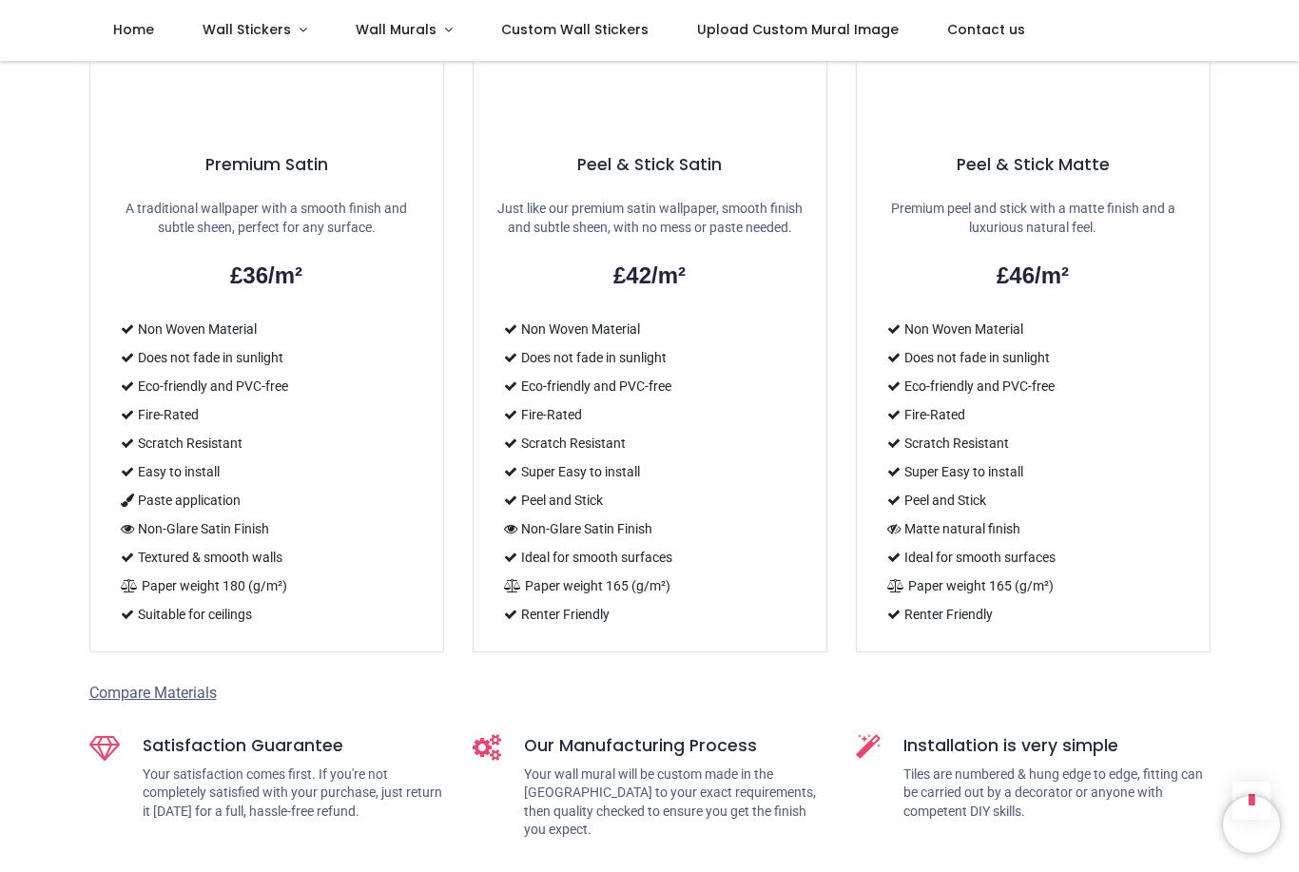
scroll to position [1655, 0]
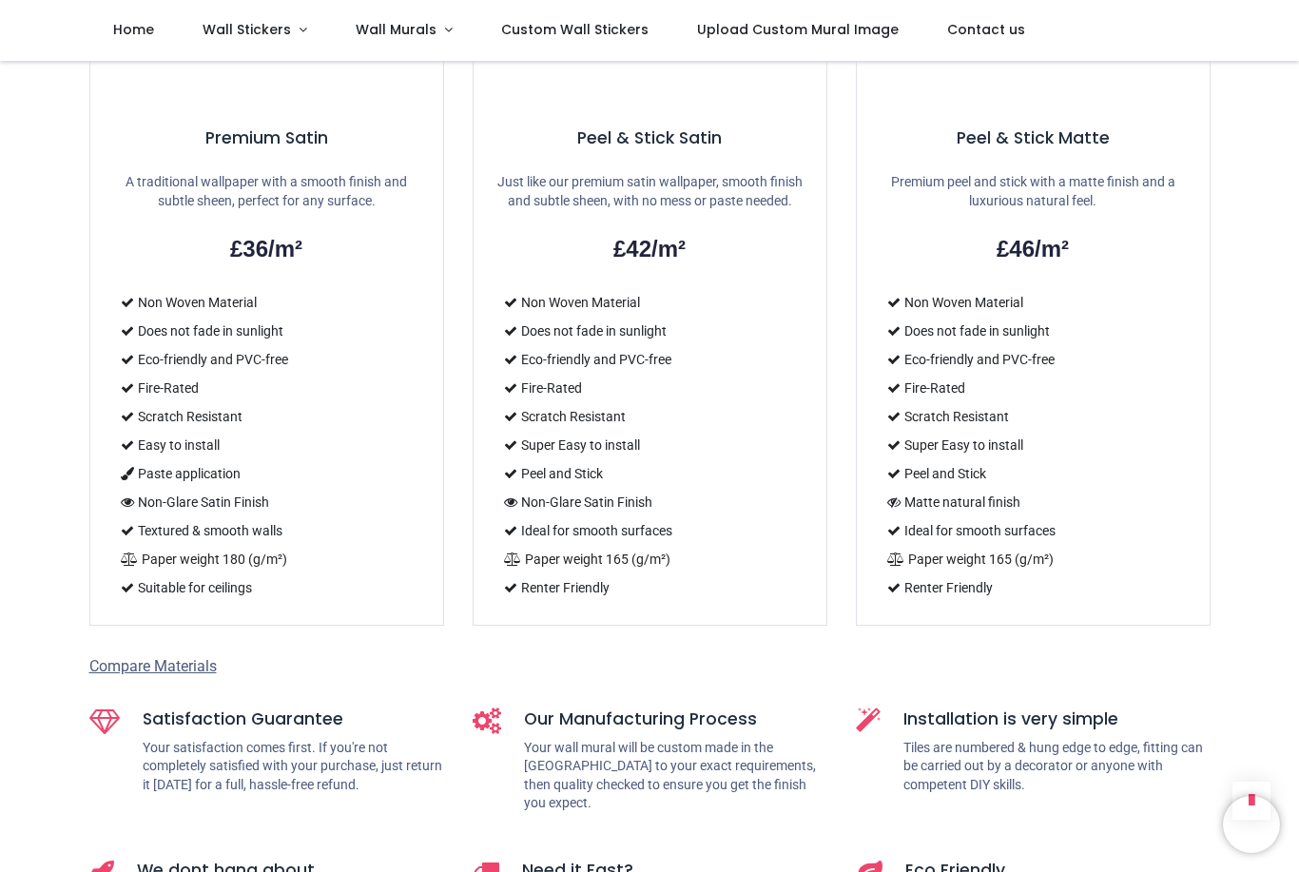
click at [116, 657] on span "Compare Materials" at bounding box center [152, 666] width 127 height 18
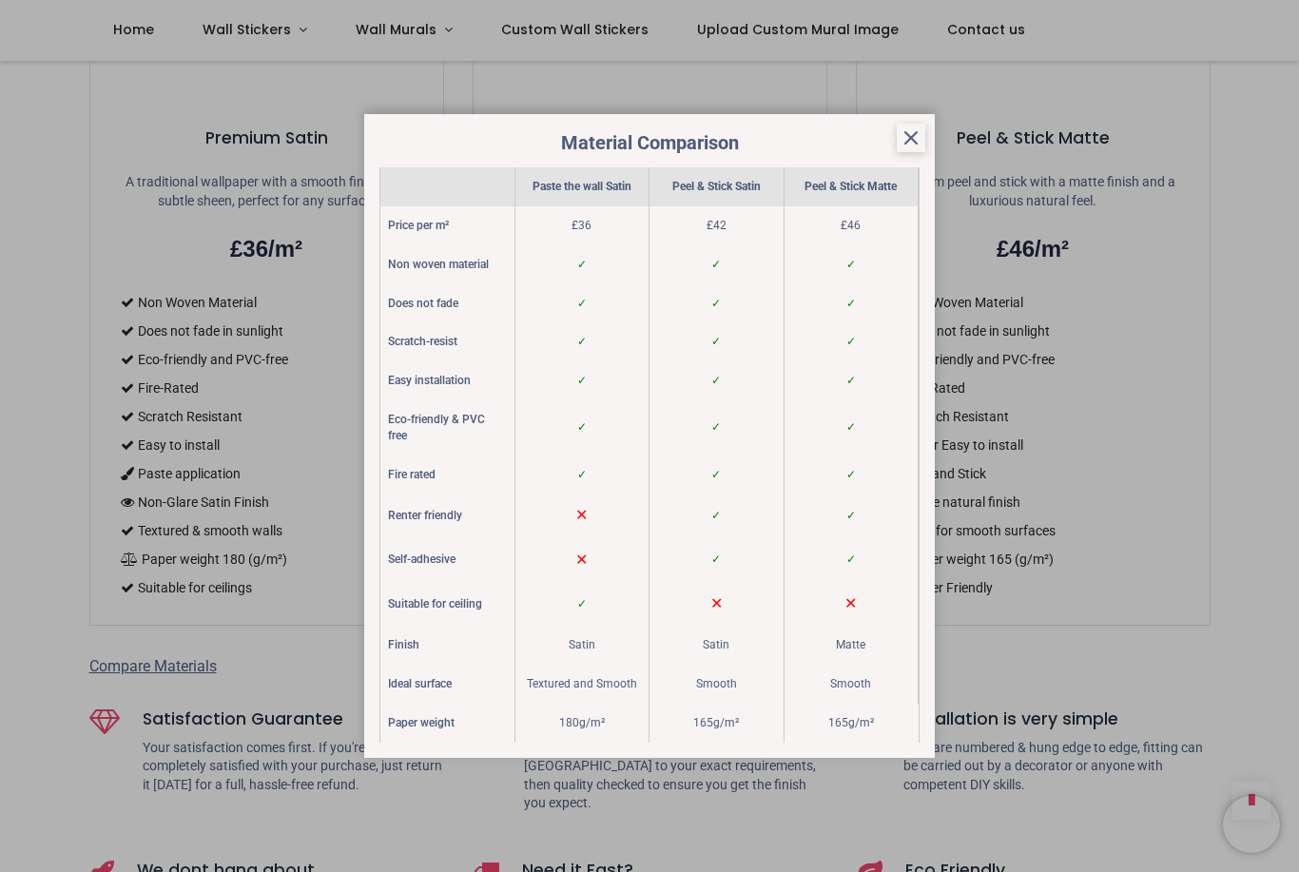
click at [911, 138] on icon at bounding box center [910, 137] width 23 height 23
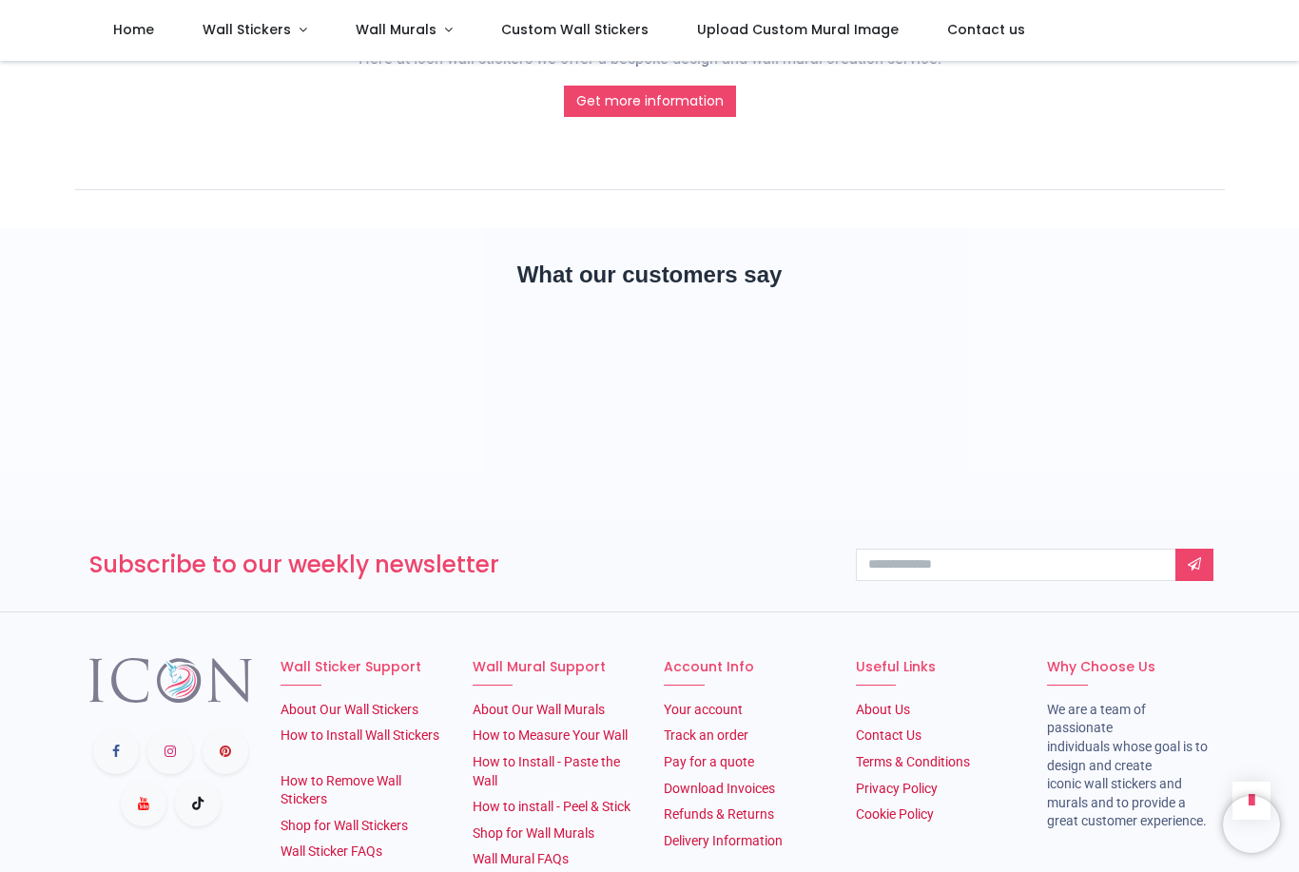
scroll to position [2628, 0]
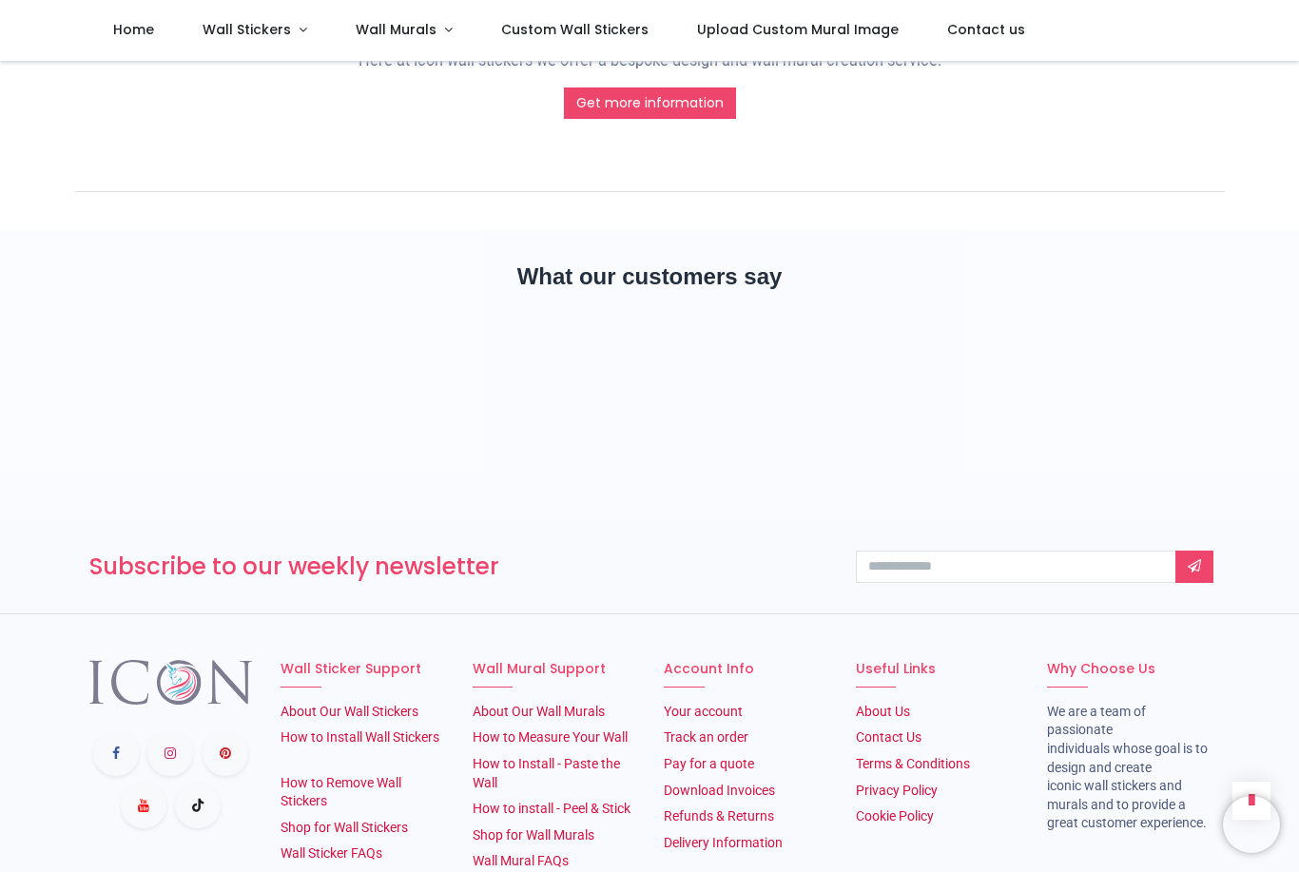
click at [612, 729] on link "How to Measure Your Wall" at bounding box center [550, 736] width 155 height 15
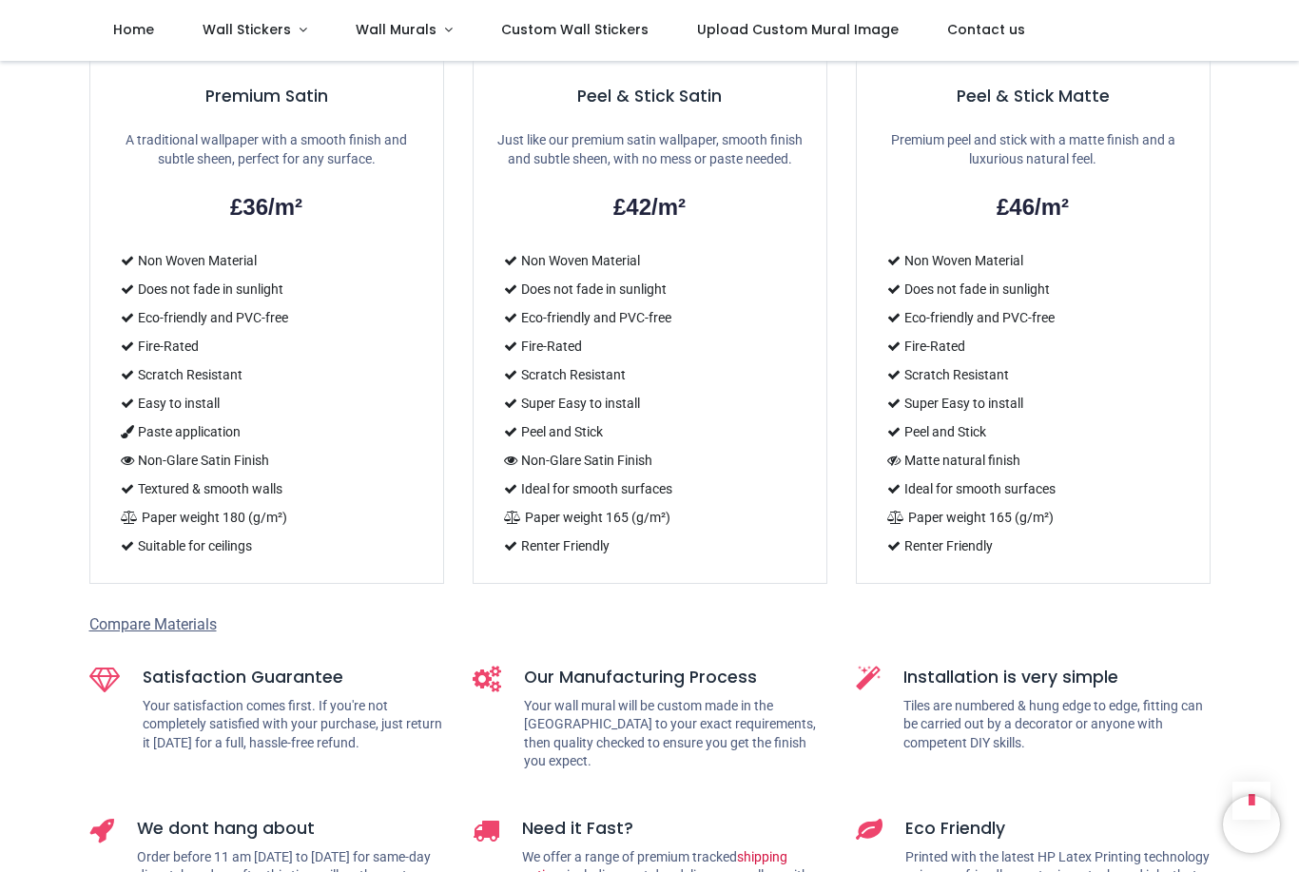
scroll to position [1649, 0]
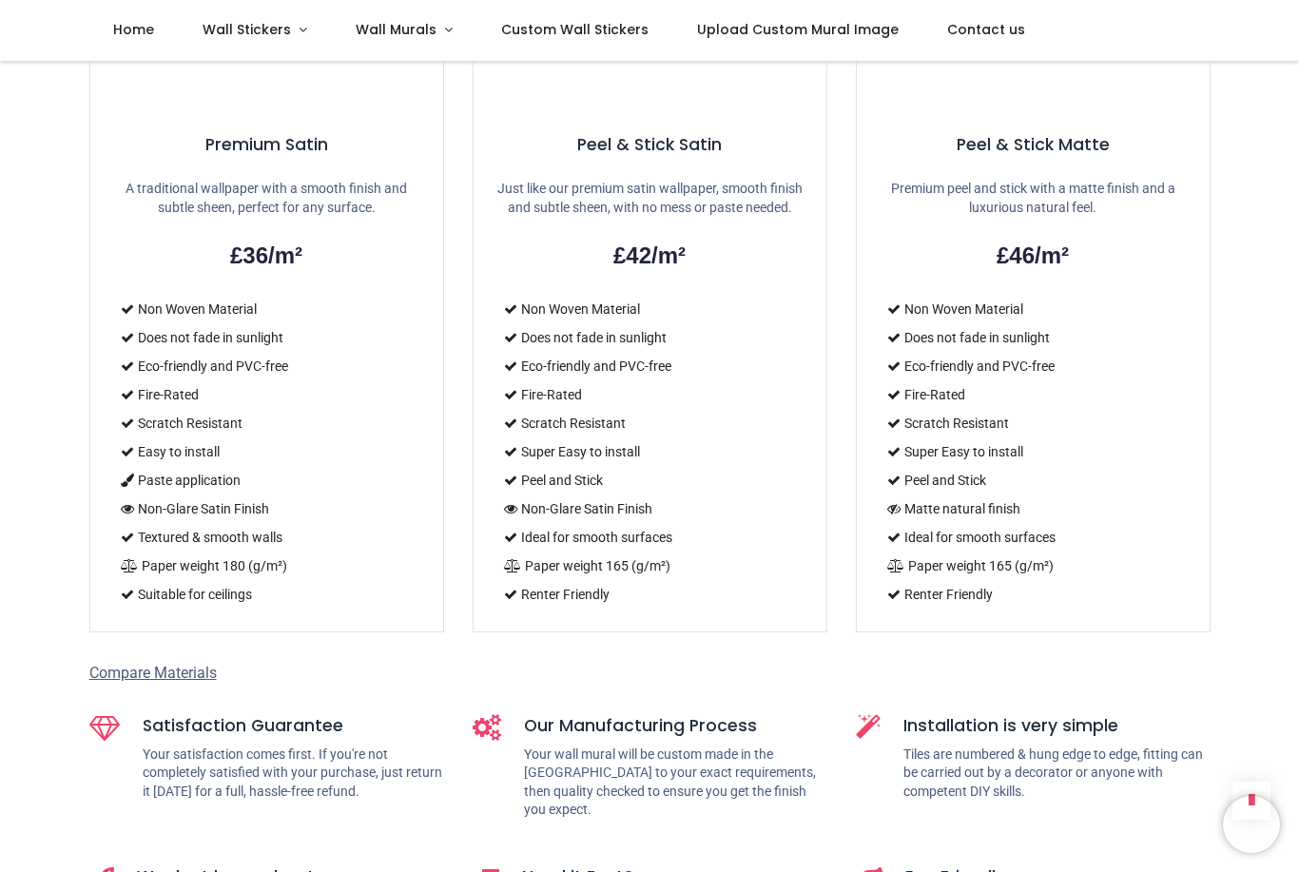
click at [170, 664] on span "Compare Materials" at bounding box center [152, 673] width 127 height 18
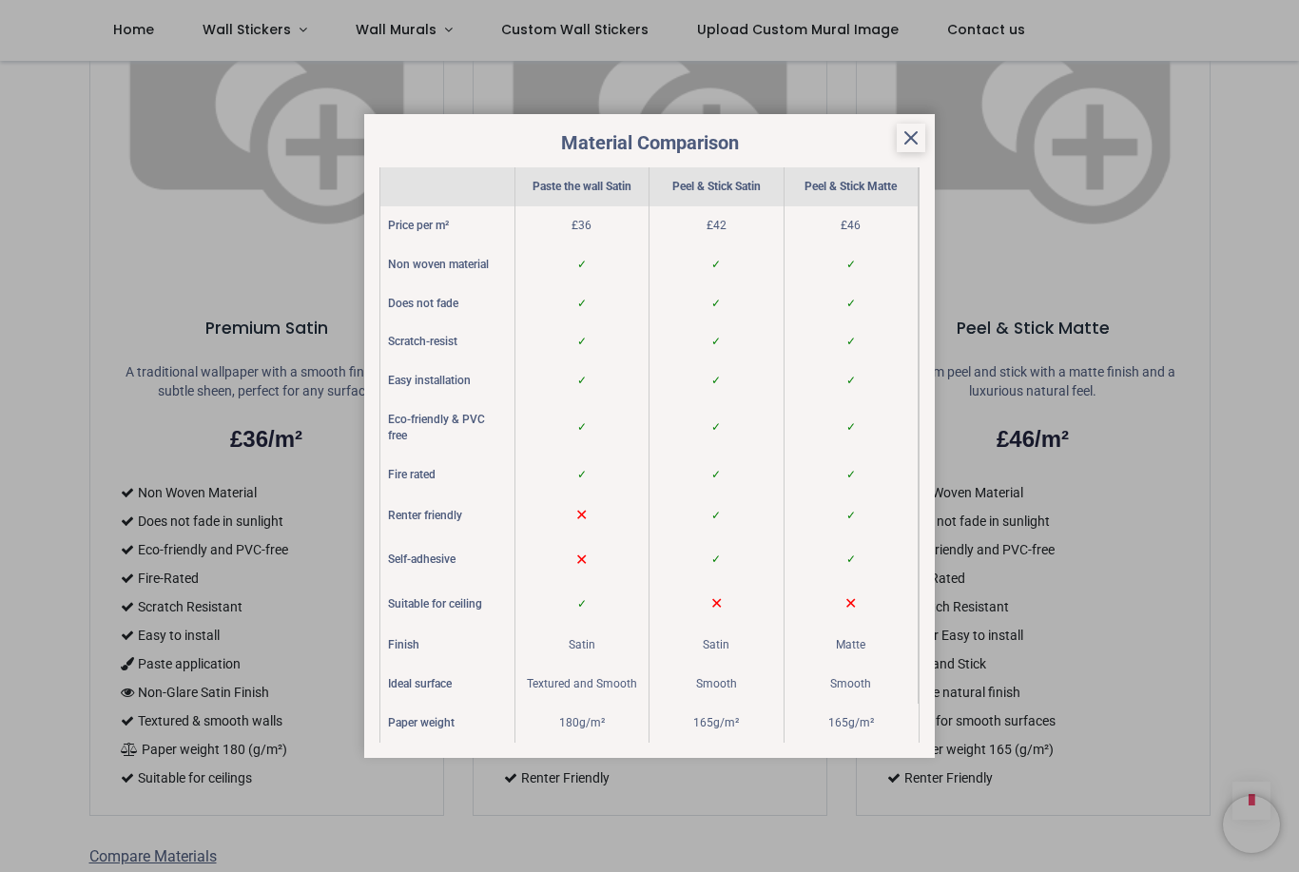
scroll to position [1465, 0]
click at [912, 140] on icon at bounding box center [910, 137] width 23 height 23
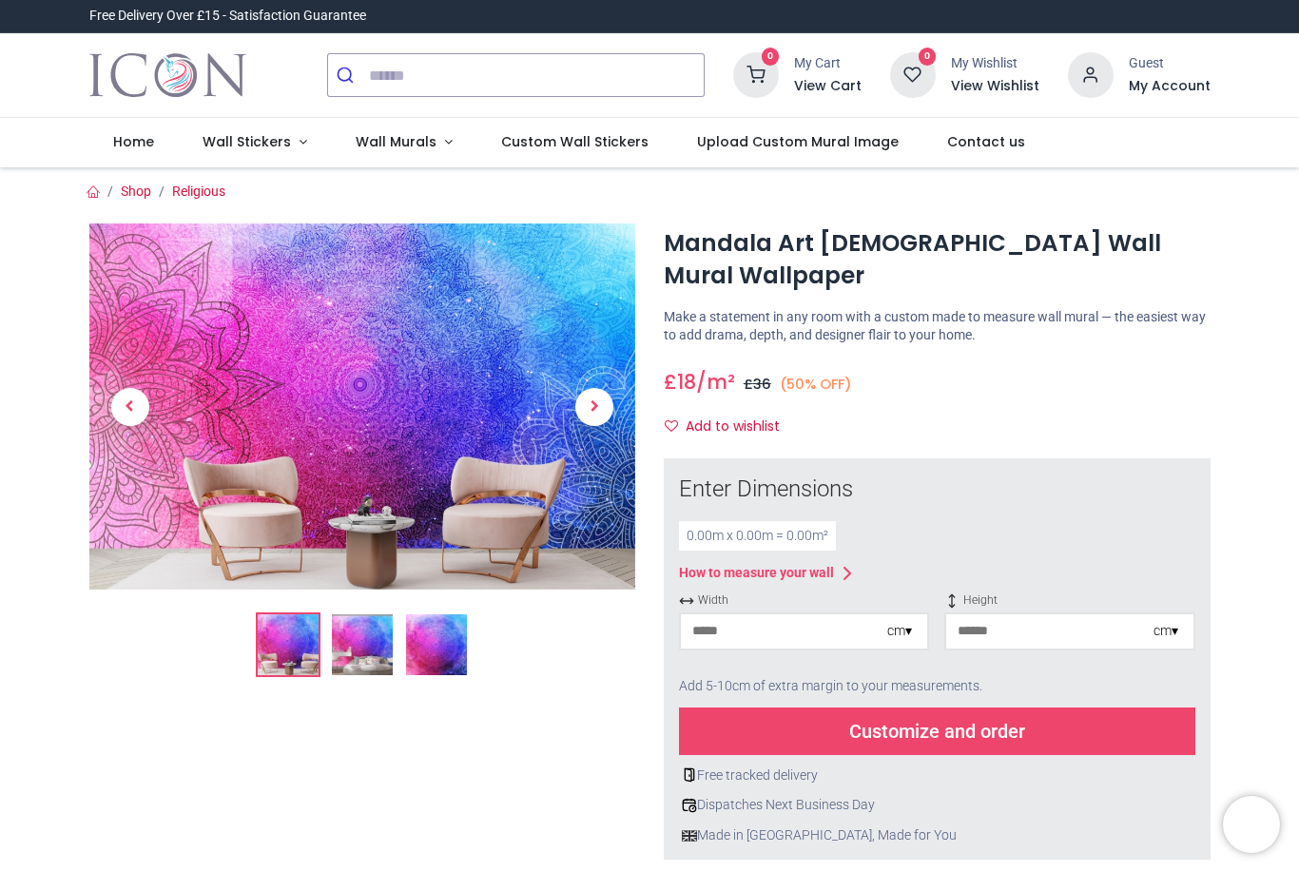
scroll to position [0, 0]
